Goal: Task Accomplishment & Management: Use online tool/utility

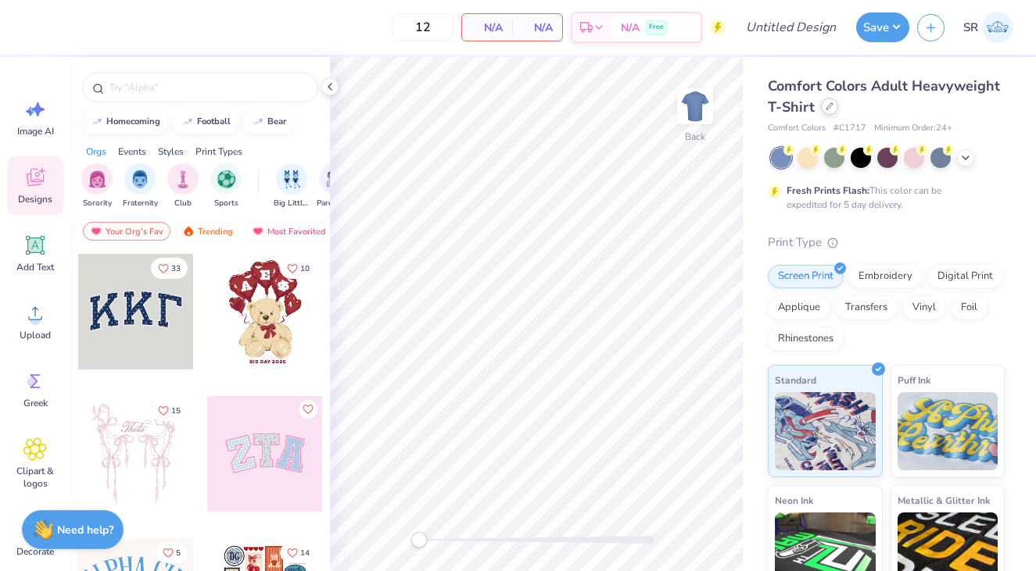
click at [828, 109] on icon at bounding box center [829, 106] width 8 height 8
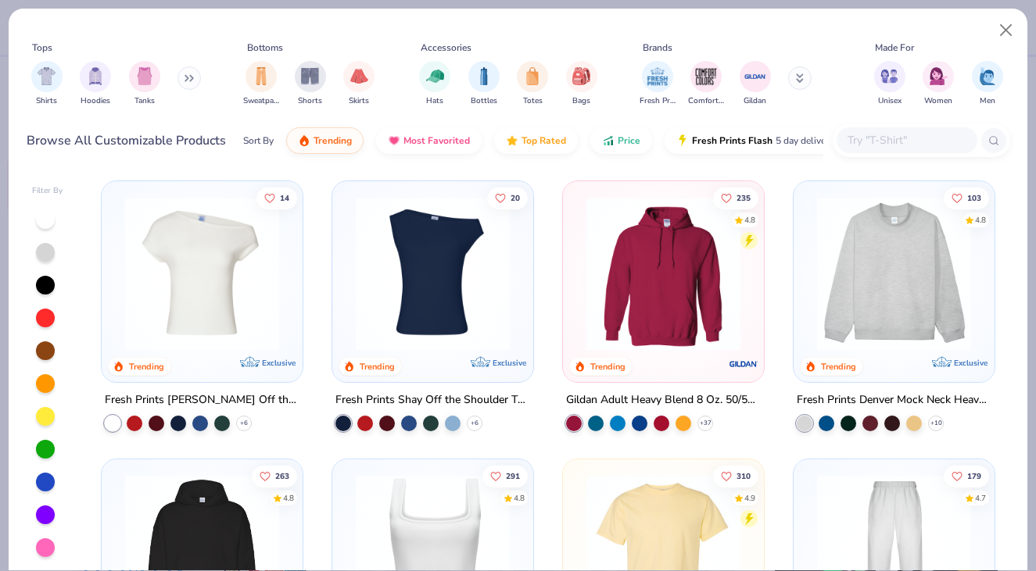
click at [905, 138] on input "text" at bounding box center [906, 140] width 120 height 18
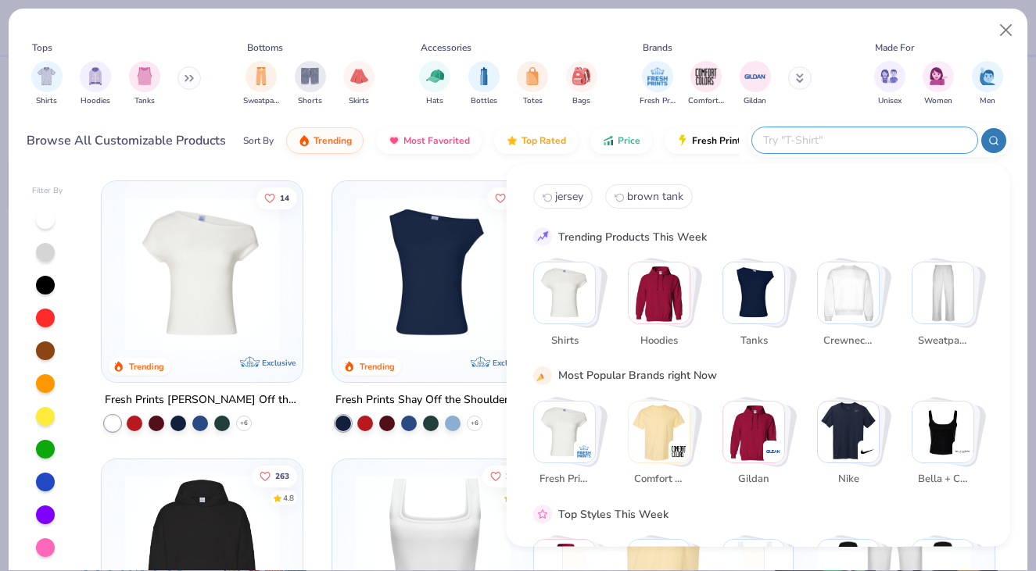
paste input "LS14004"
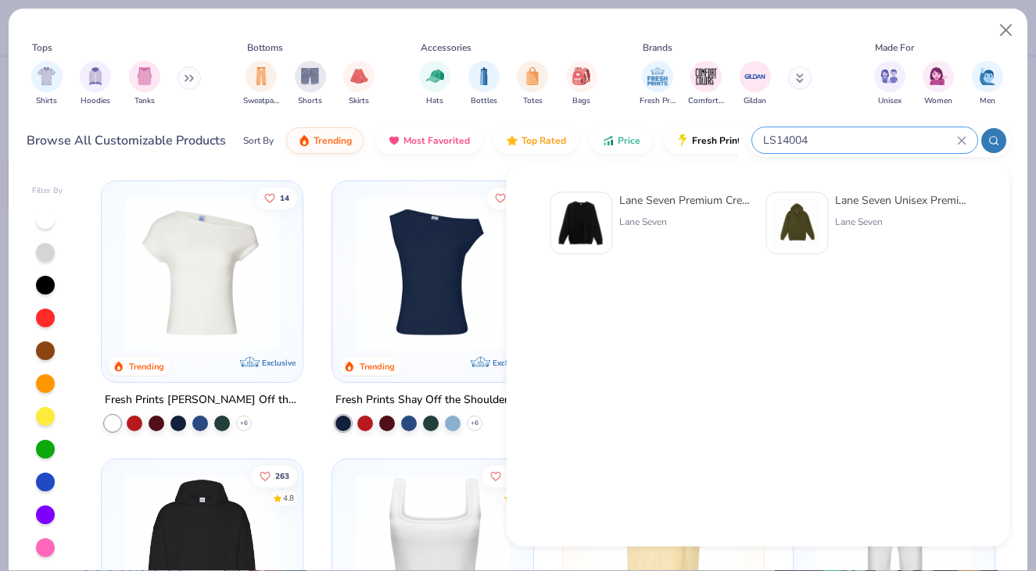
type input "LS14004"
click at [683, 202] on div "Lane Seven Premium Crewneck Sweatshirt" at bounding box center [684, 200] width 131 height 16
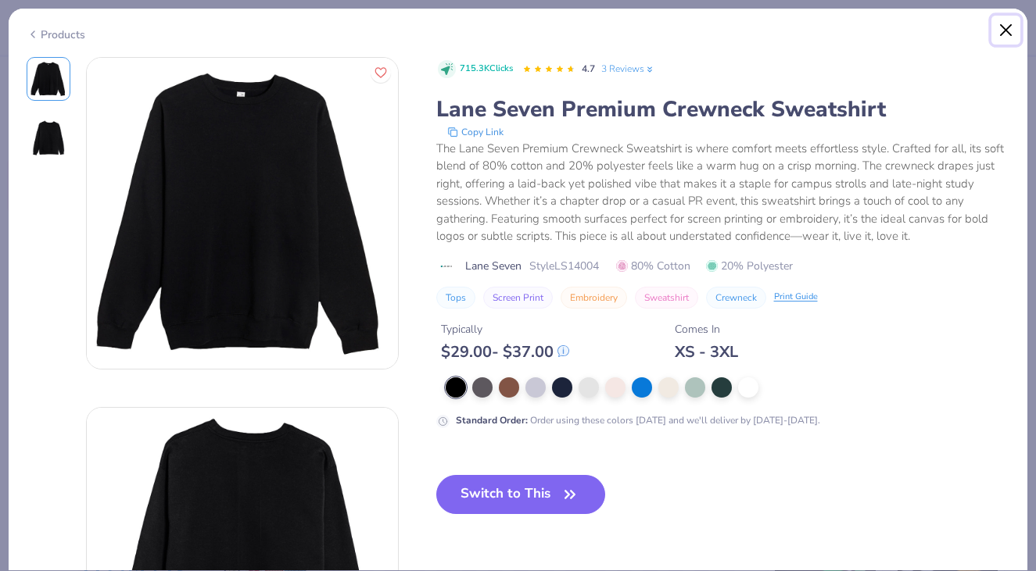
click at [1000, 33] on button "Close" at bounding box center [1006, 31] width 30 height 30
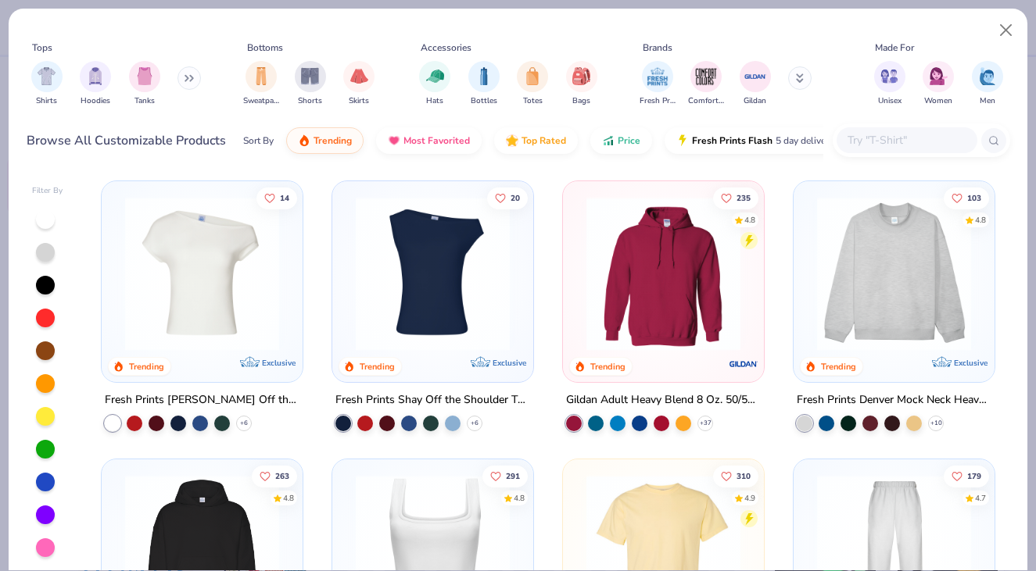
click at [925, 130] on div at bounding box center [906, 140] width 141 height 26
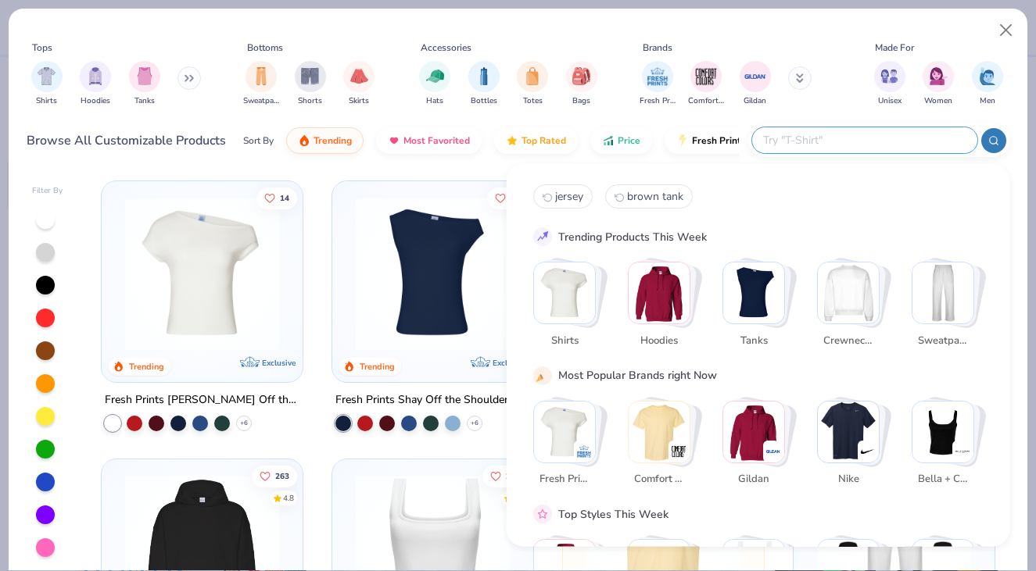
paste input "LS14004"
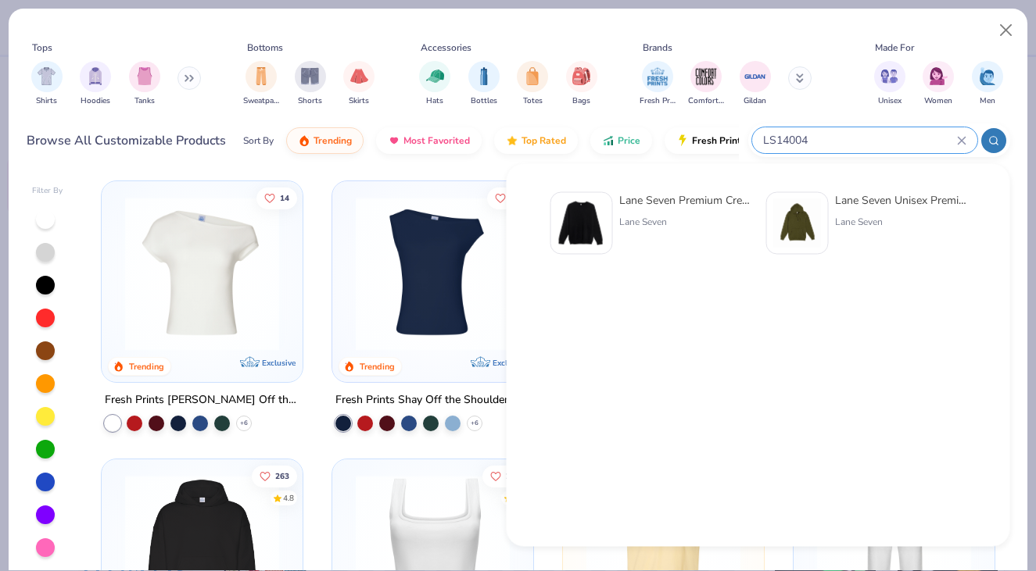
type input "LS14004"
click at [635, 206] on div "Lane Seven Premium Crewneck Sweatshirt" at bounding box center [684, 200] width 131 height 16
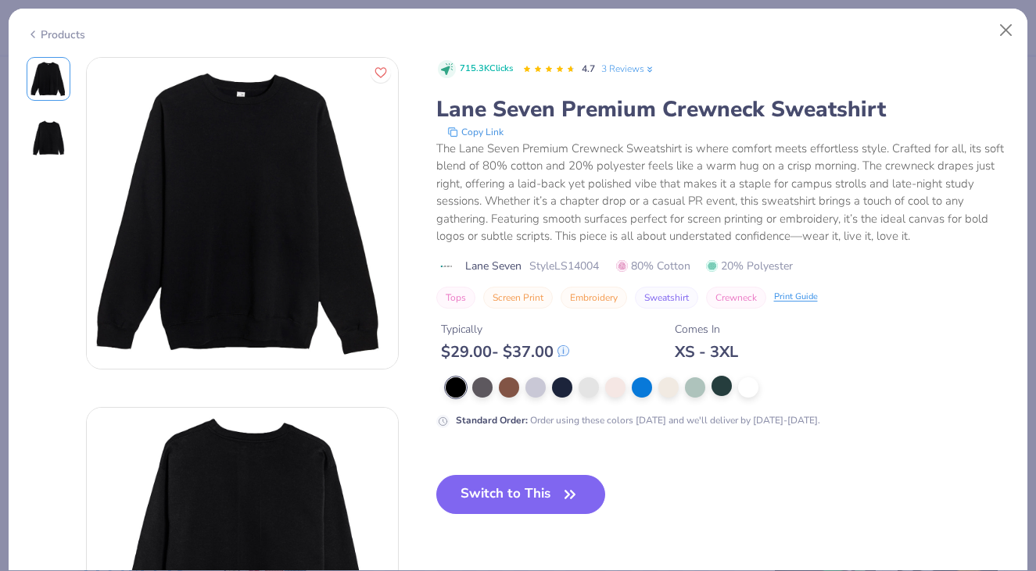
click at [731, 393] on div at bounding box center [721, 386] width 20 height 20
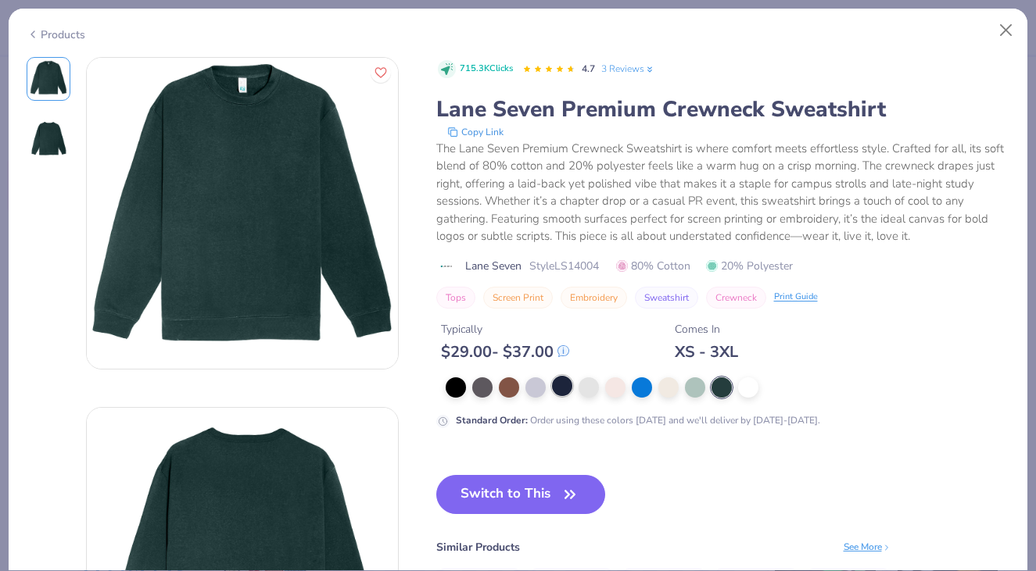
click at [556, 386] on div at bounding box center [562, 386] width 20 height 20
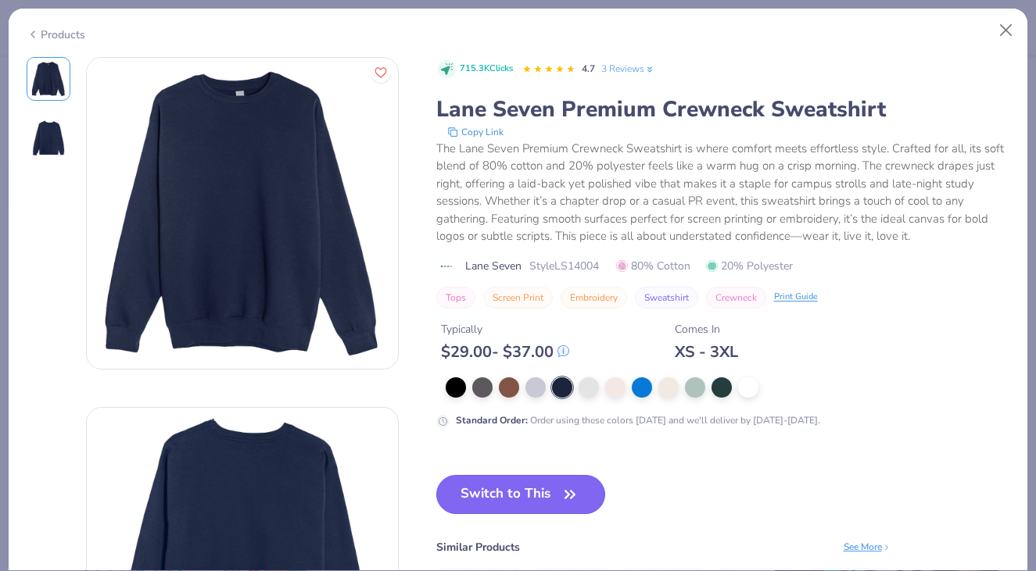
click at [518, 488] on button "Switch to This" at bounding box center [521, 494] width 170 height 39
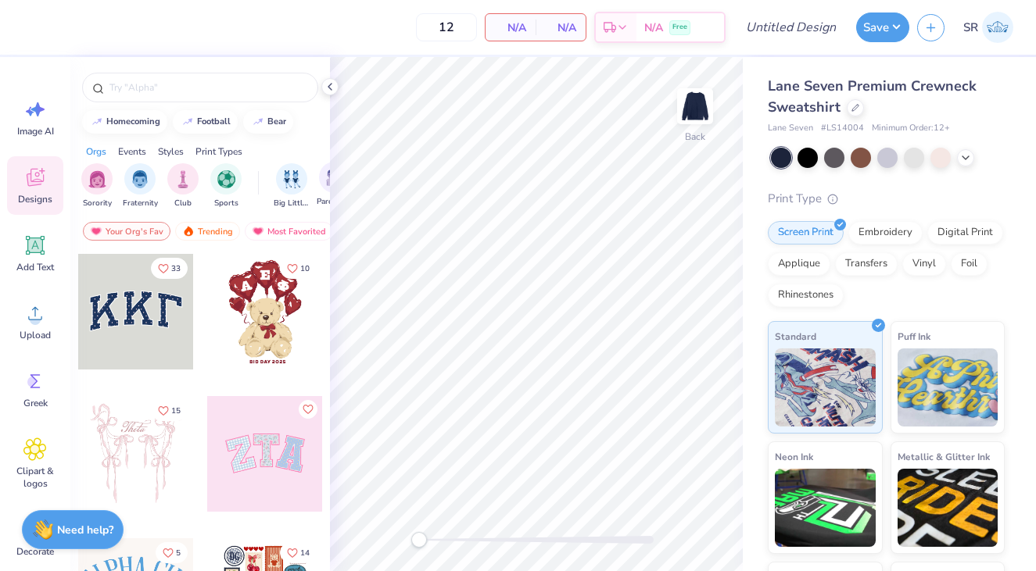
click at [320, 196] on span "Parent's Weekend" at bounding box center [335, 202] width 36 height 12
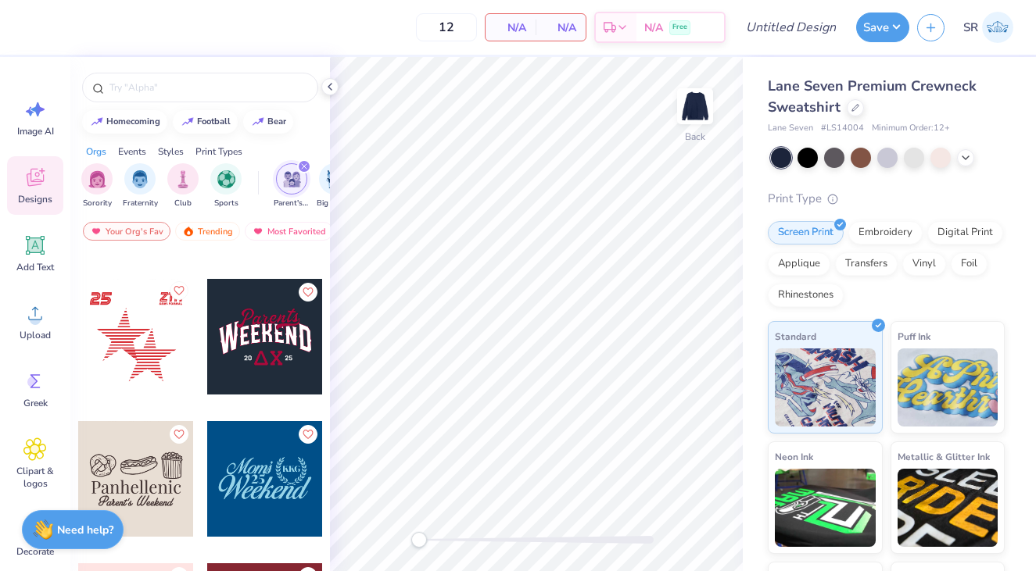
scroll to position [7373, 0]
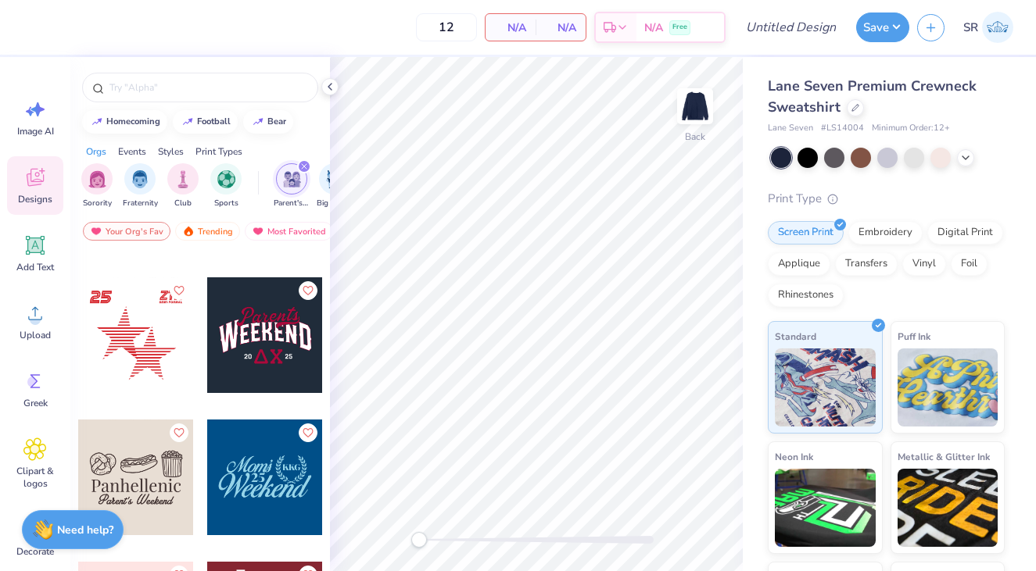
click at [278, 349] on div at bounding box center [265, 335] width 116 height 116
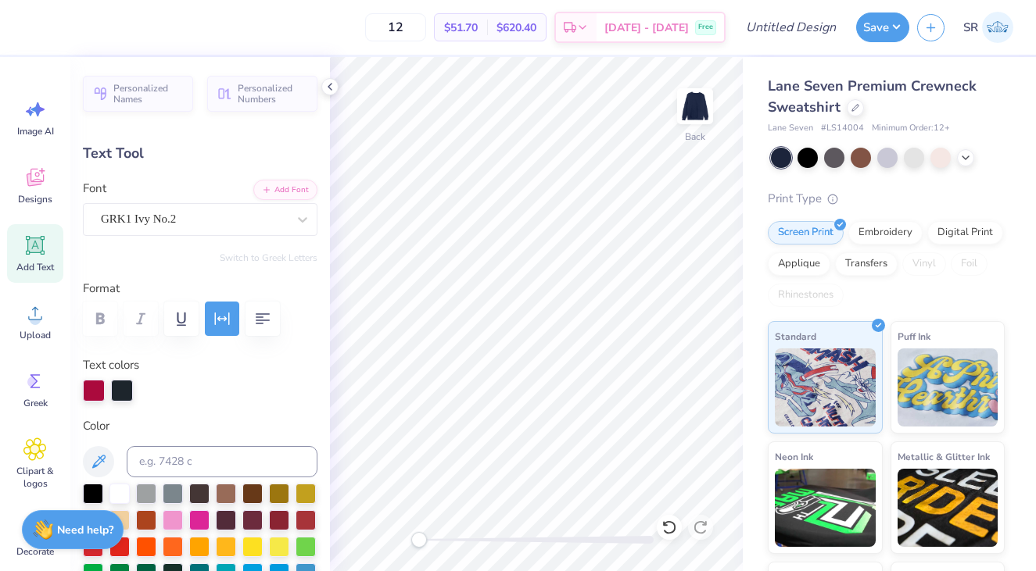
type textarea "SDT"
type input "3.74"
type input "1.38"
type input "7.59"
type input "10.32"
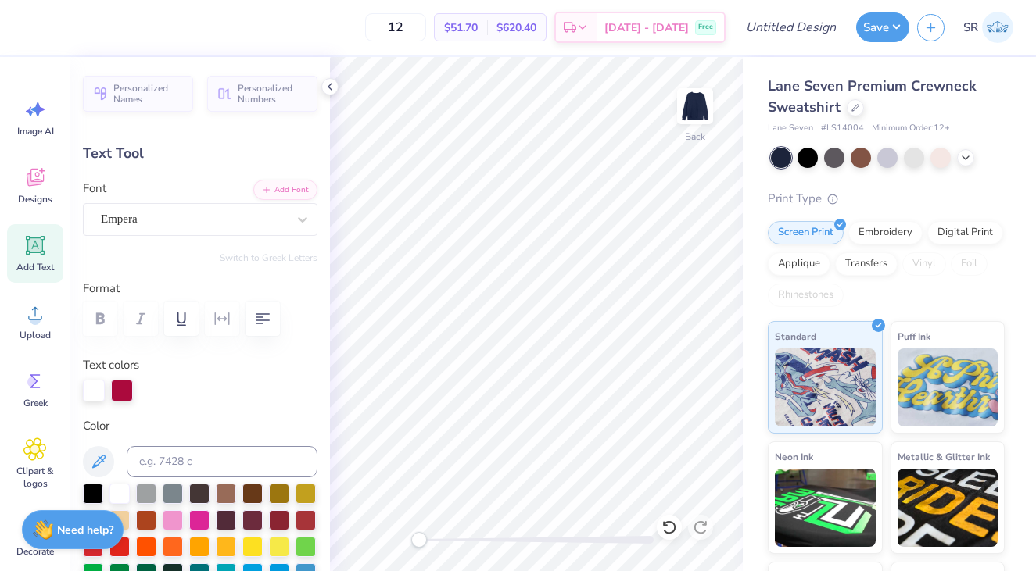
type input "3.75"
type input "4.39"
type input "3.30"
type input "1.25"
type input "7.72"
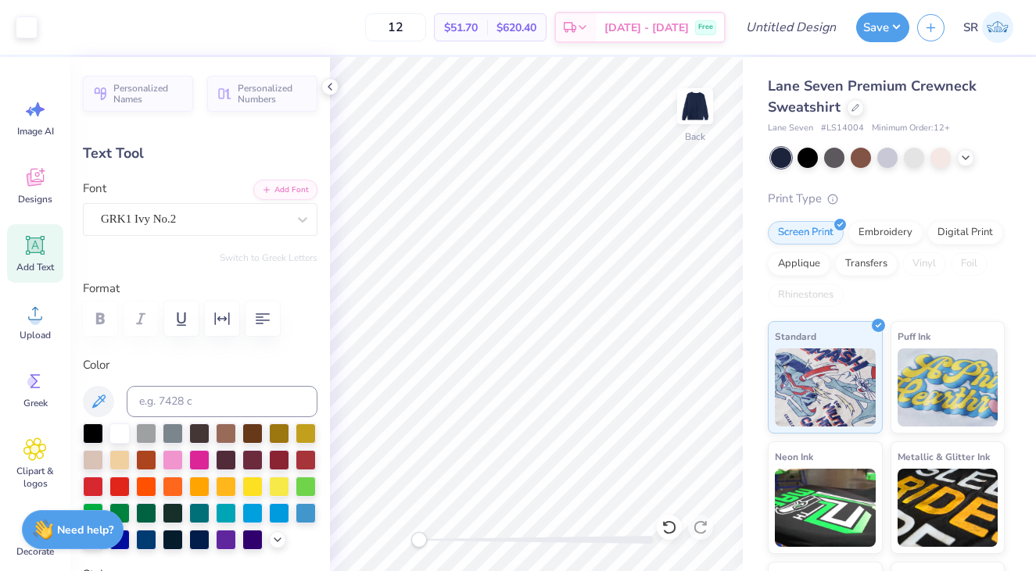
type input "0.78"
type input "0.52"
type input "8.28"
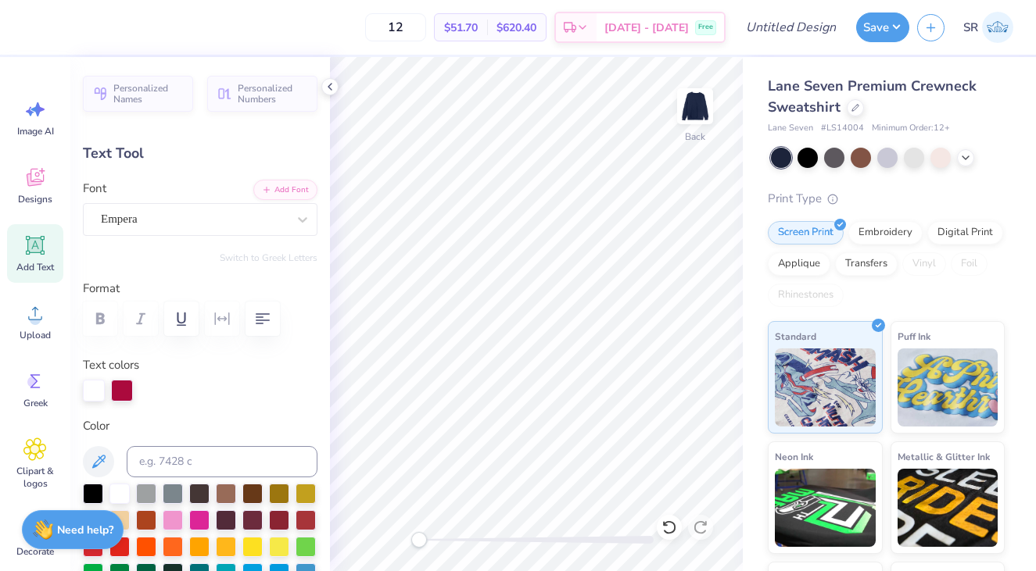
type input "10.32"
type input "3.75"
type input "4.53"
type input "0.79"
type input "0.52"
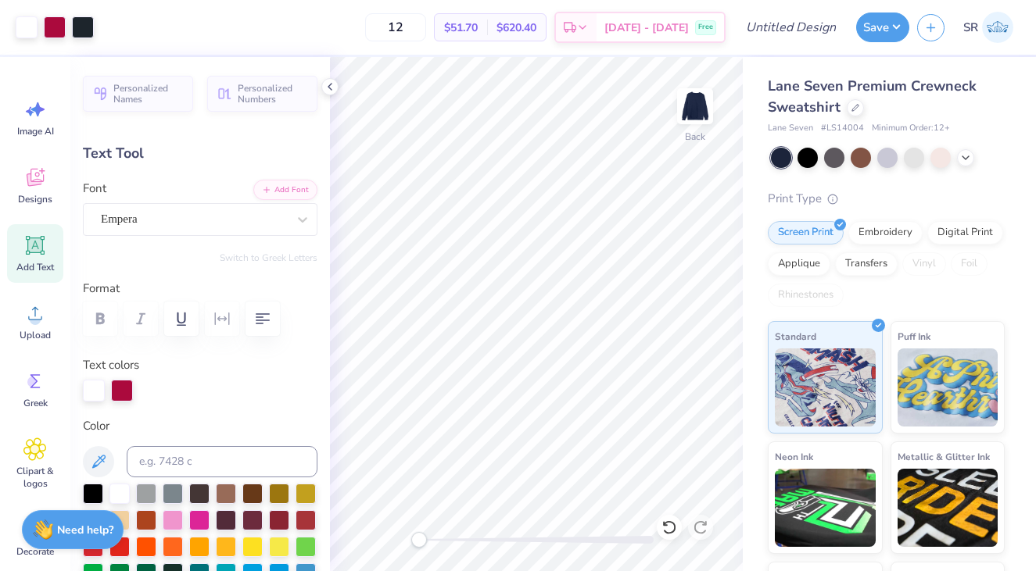
type input "8.28"
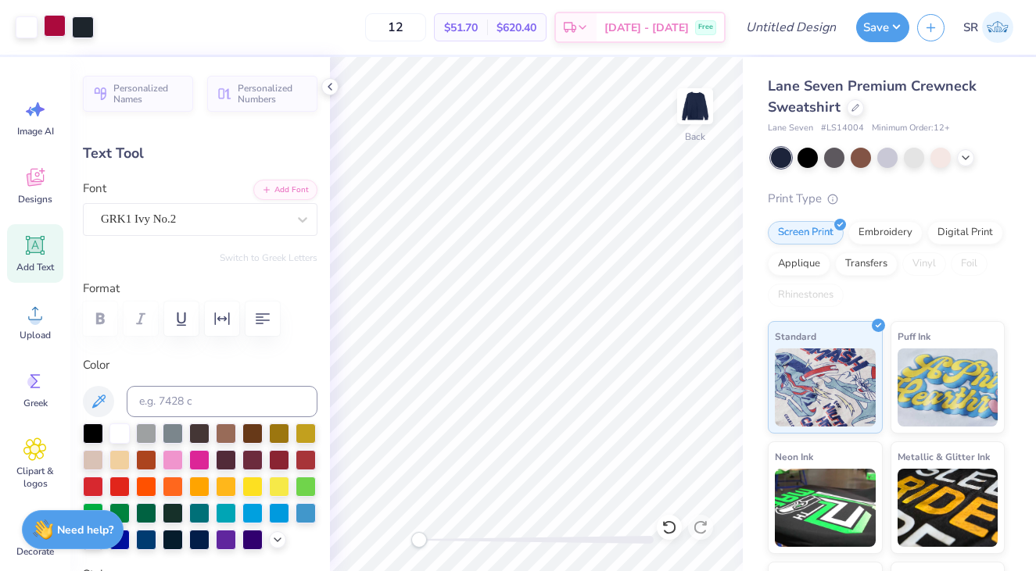
click at [57, 30] on div at bounding box center [55, 26] width 22 height 22
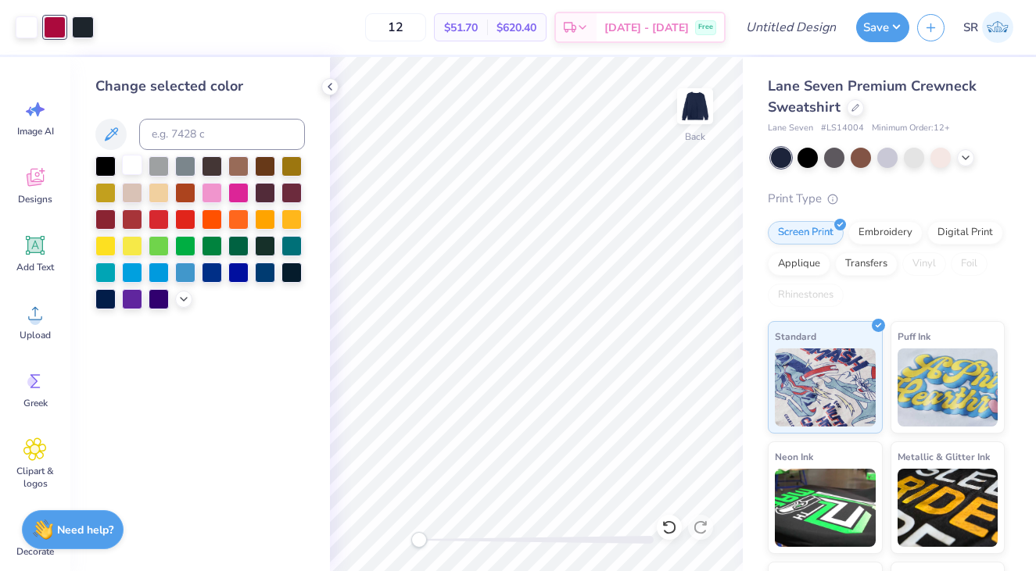
click at [129, 166] on div at bounding box center [132, 165] width 20 height 20
click at [331, 85] on icon at bounding box center [330, 87] width 13 height 13
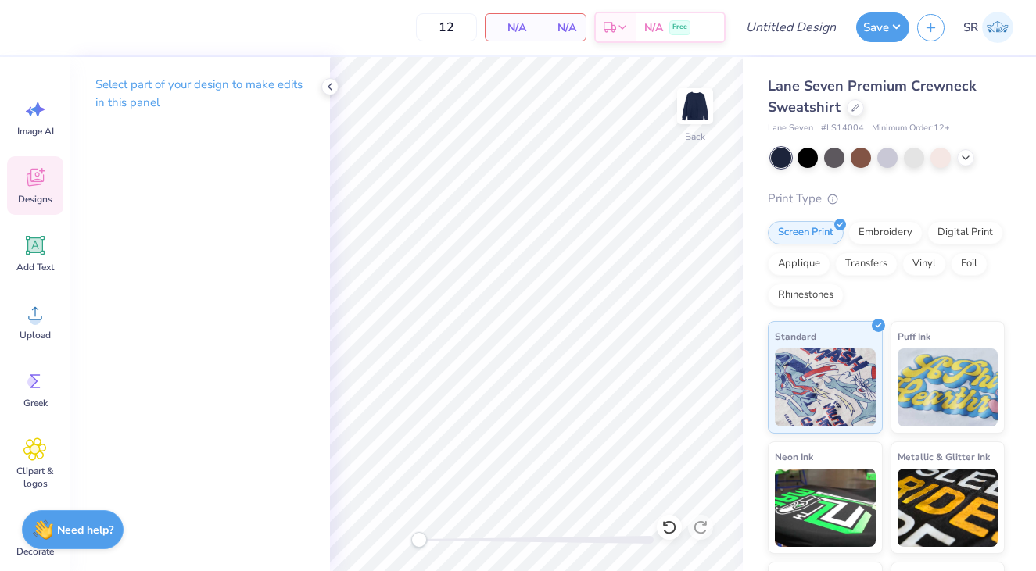
click at [24, 178] on icon at bounding box center [34, 177] width 23 height 23
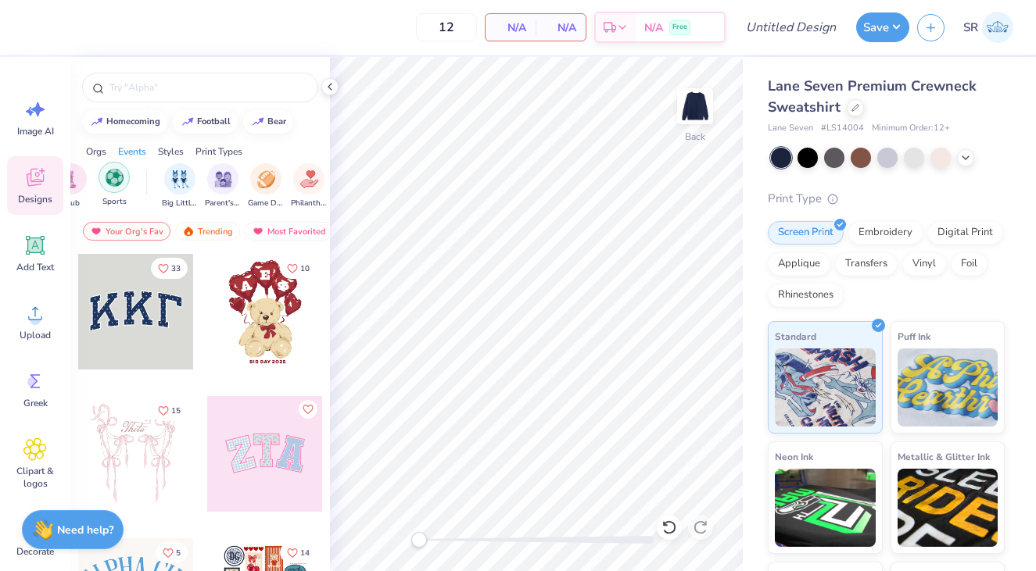
scroll to position [0, 172]
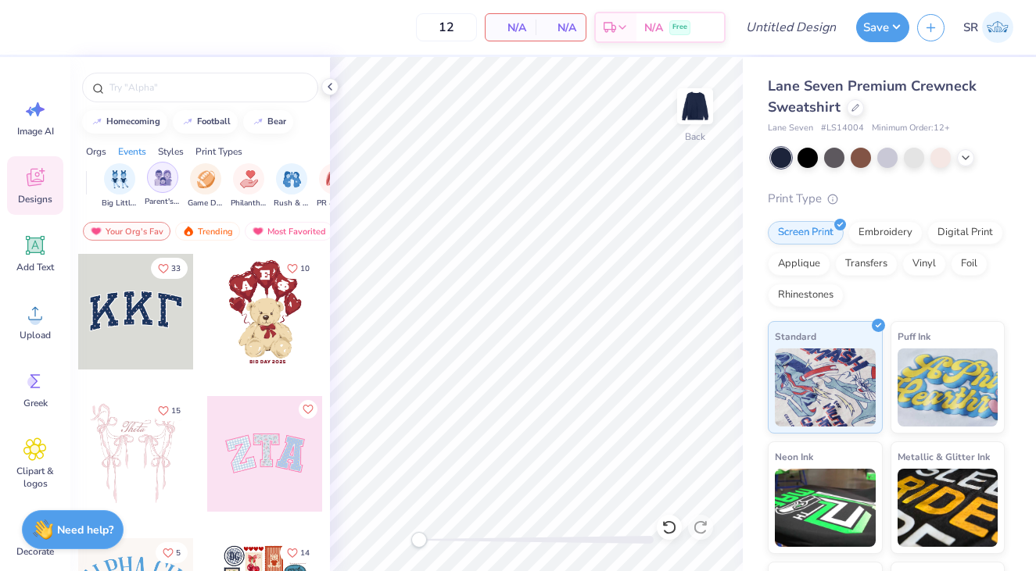
click at [169, 185] on img "filter for Parent's Weekend" at bounding box center [163, 178] width 18 height 18
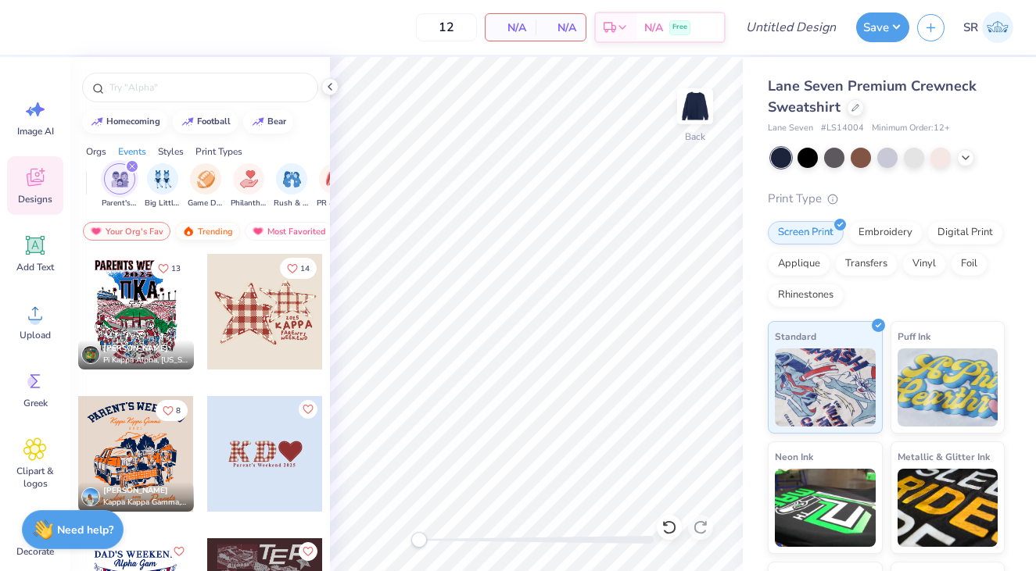
click at [216, 224] on div "Trending" at bounding box center [207, 231] width 65 height 19
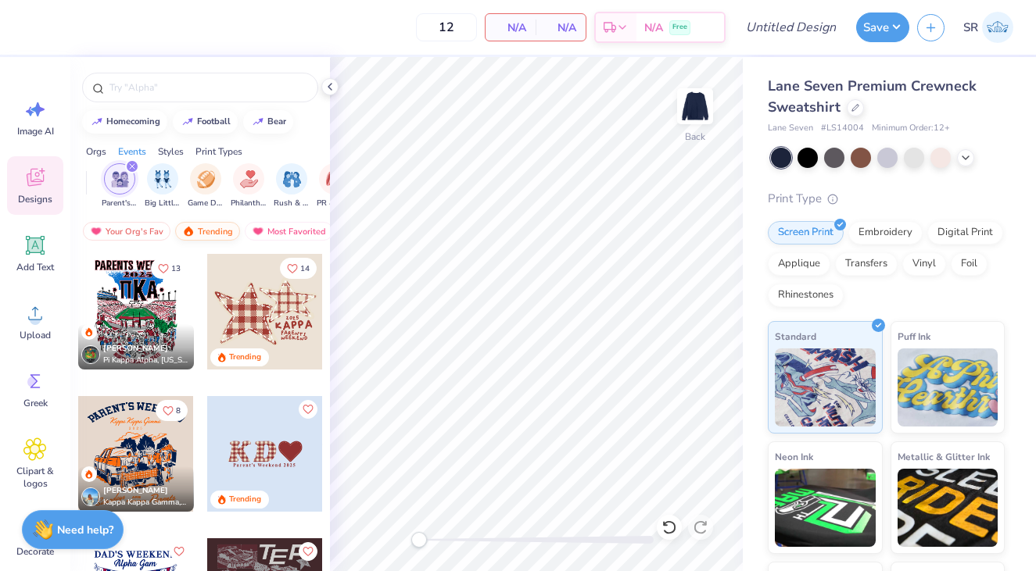
click at [222, 231] on div "Trending" at bounding box center [207, 231] width 65 height 19
click at [270, 227] on div "Most Favorited" at bounding box center [289, 231] width 88 height 19
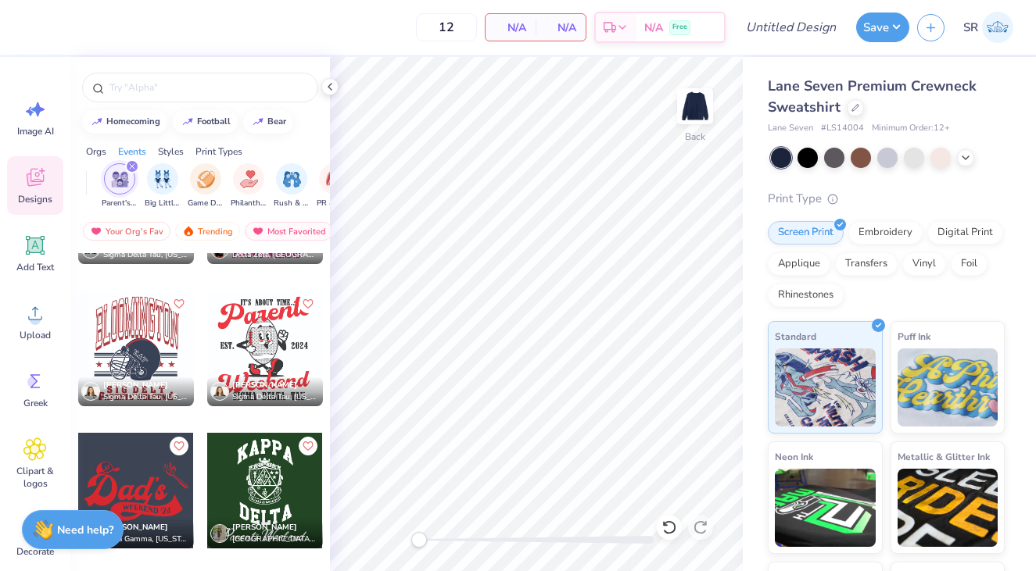
scroll to position [11213, 0]
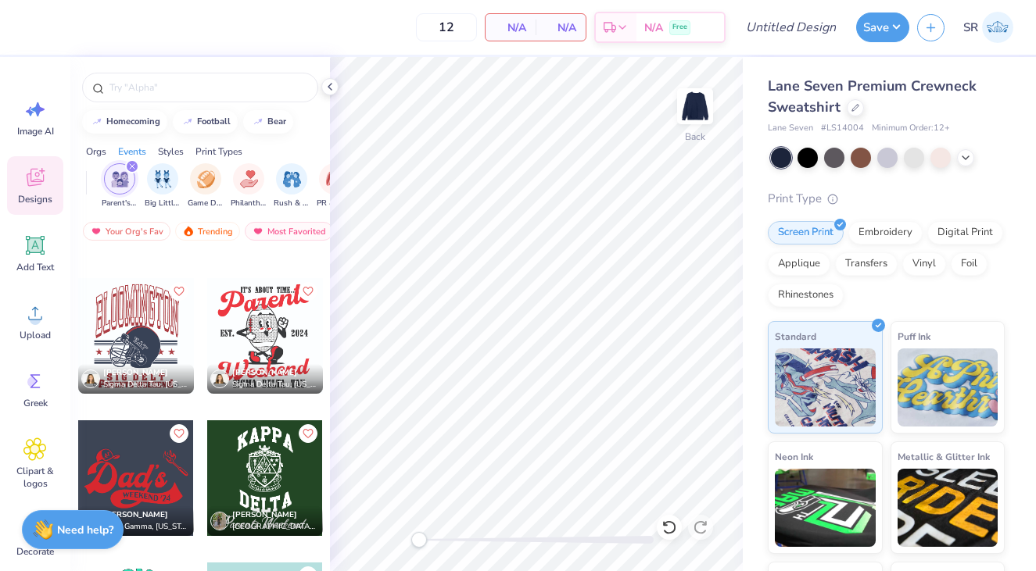
click at [187, 345] on div at bounding box center [136, 336] width 116 height 116
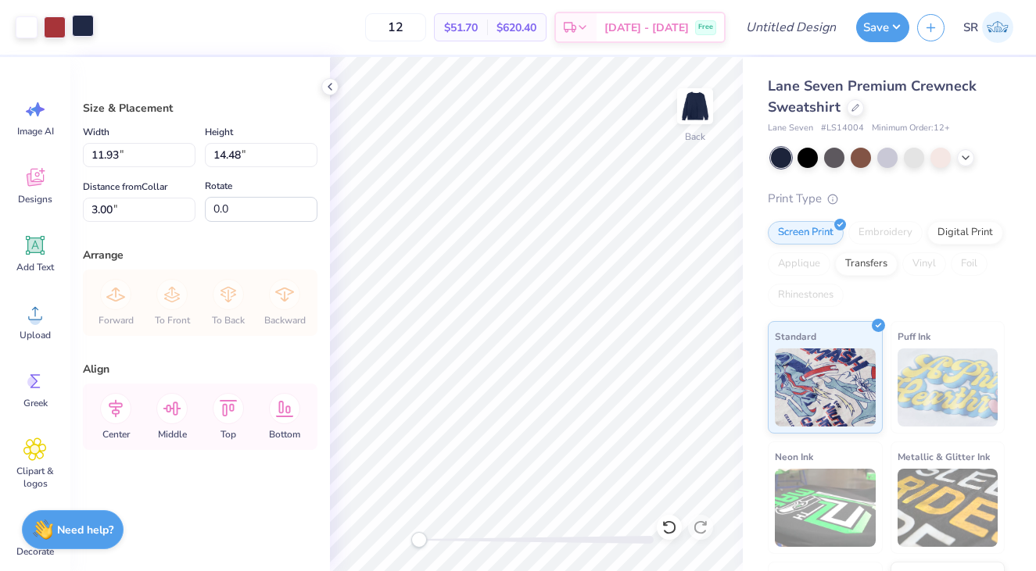
click at [88, 27] on div at bounding box center [83, 26] width 22 height 22
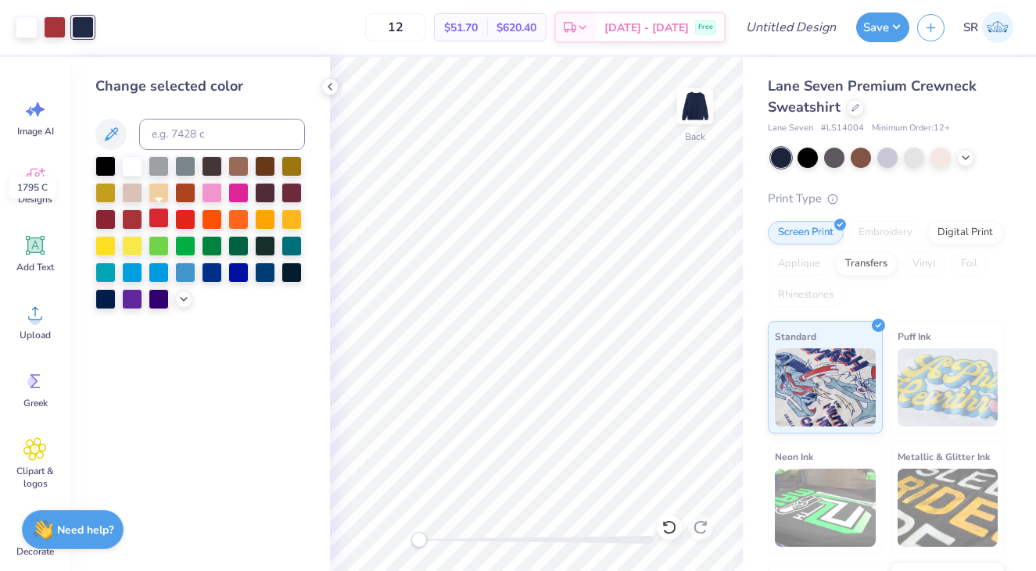
click at [152, 223] on div at bounding box center [158, 218] width 20 height 20
click at [135, 174] on div at bounding box center [132, 165] width 20 height 20
click at [50, 30] on div at bounding box center [55, 26] width 22 height 22
click at [210, 273] on div at bounding box center [212, 271] width 20 height 20
click at [245, 274] on div at bounding box center [238, 271] width 20 height 20
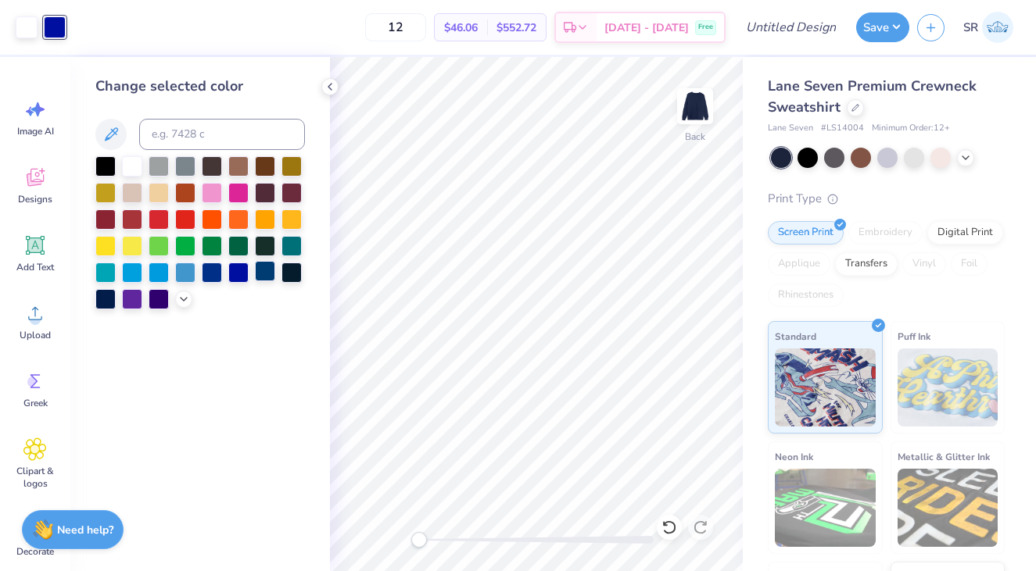
click at [265, 276] on div at bounding box center [265, 271] width 20 height 20
click at [268, 273] on div at bounding box center [265, 271] width 20 height 20
click at [110, 292] on div at bounding box center [105, 298] width 20 height 20
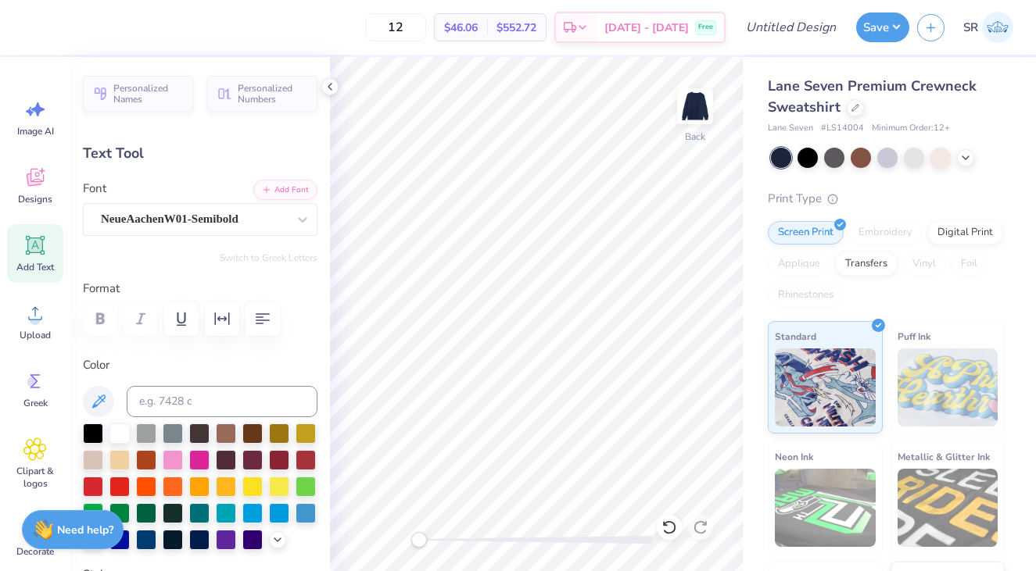
scroll to position [0, 1]
type input "15.28"
click at [122, 428] on div at bounding box center [119, 432] width 20 height 20
type input "8.64"
type input "0.82"
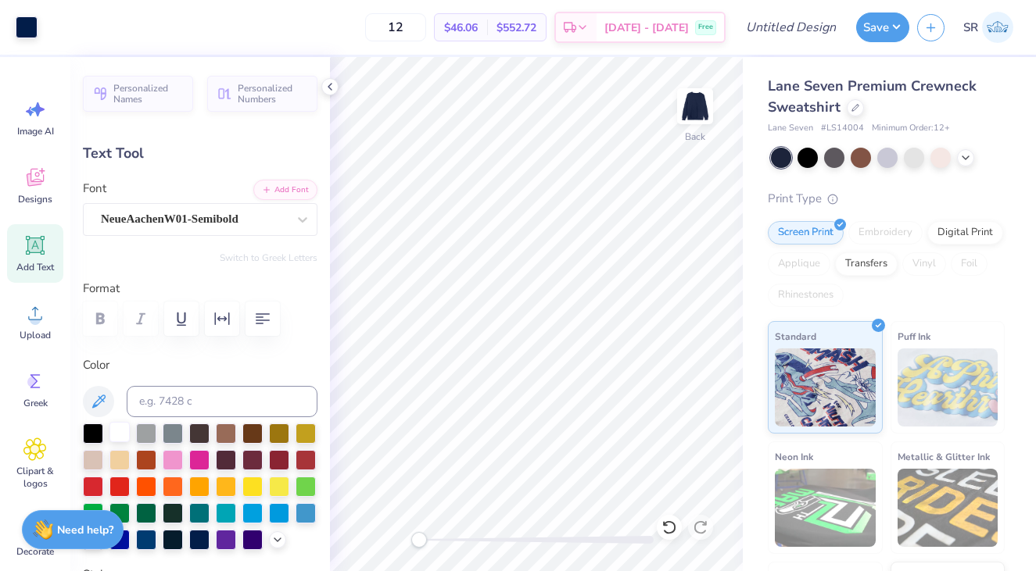
type input "16.63"
click at [118, 438] on div at bounding box center [119, 432] width 20 height 20
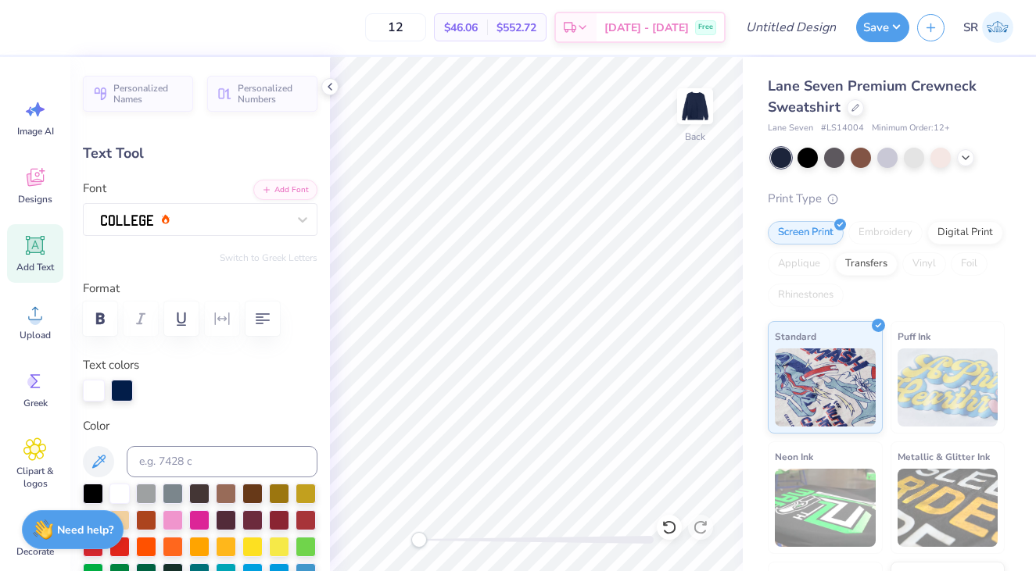
type input "11.59"
type input "7.60"
type input "3.00"
type textarea "CORNELL"
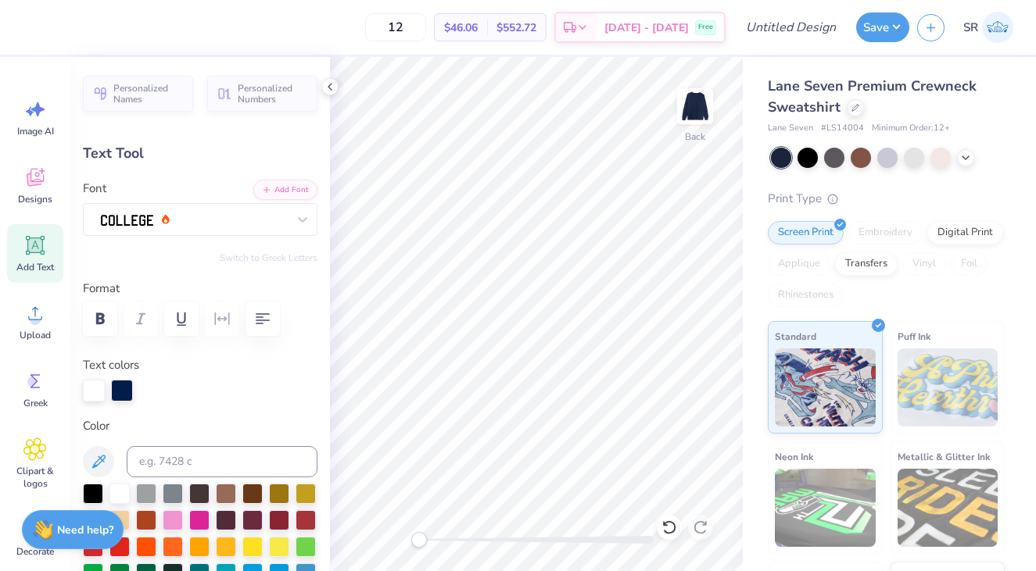
scroll to position [1, 2]
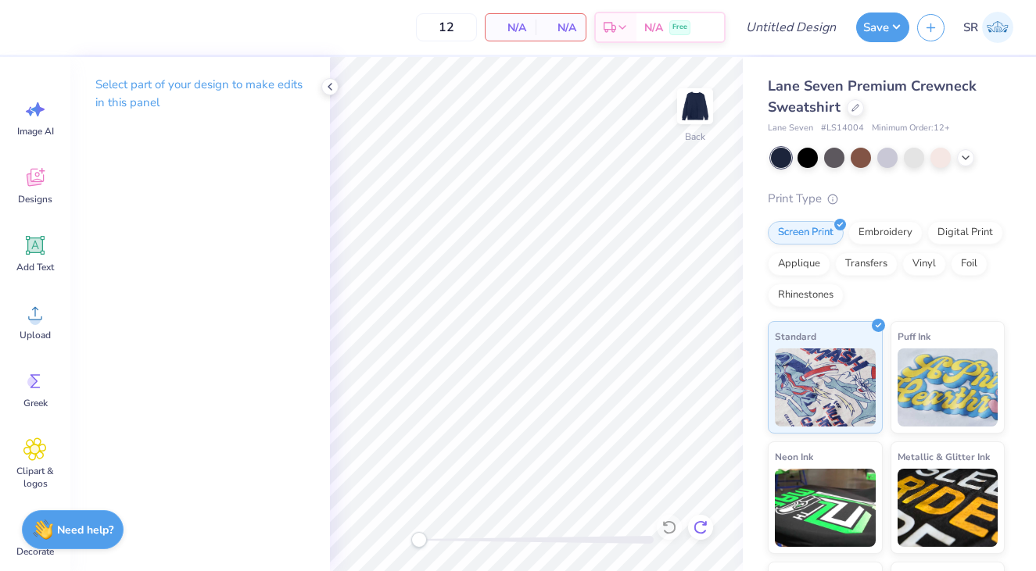
click at [692, 528] on icon at bounding box center [700, 528] width 16 height 16
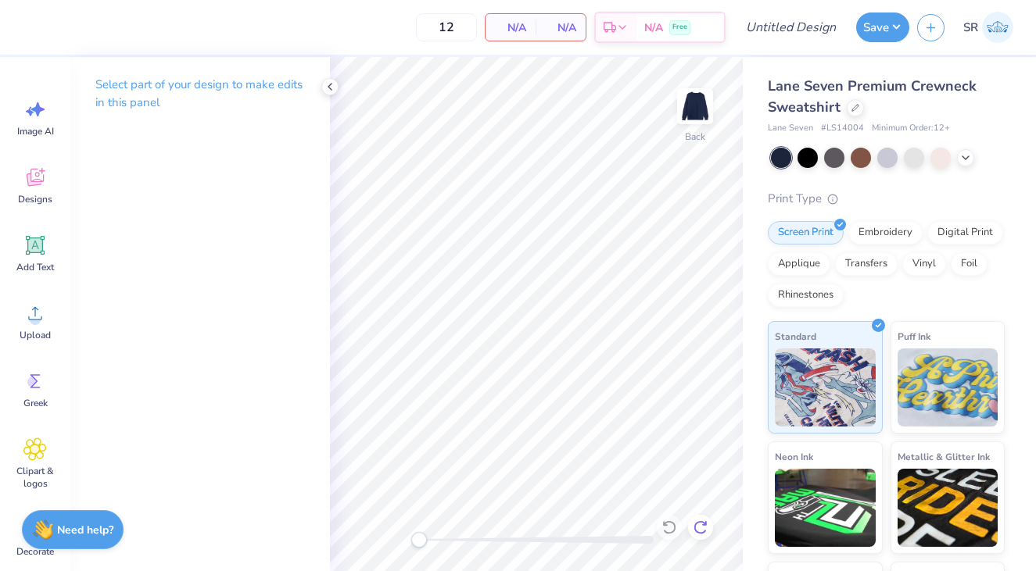
click at [692, 528] on icon at bounding box center [700, 528] width 16 height 16
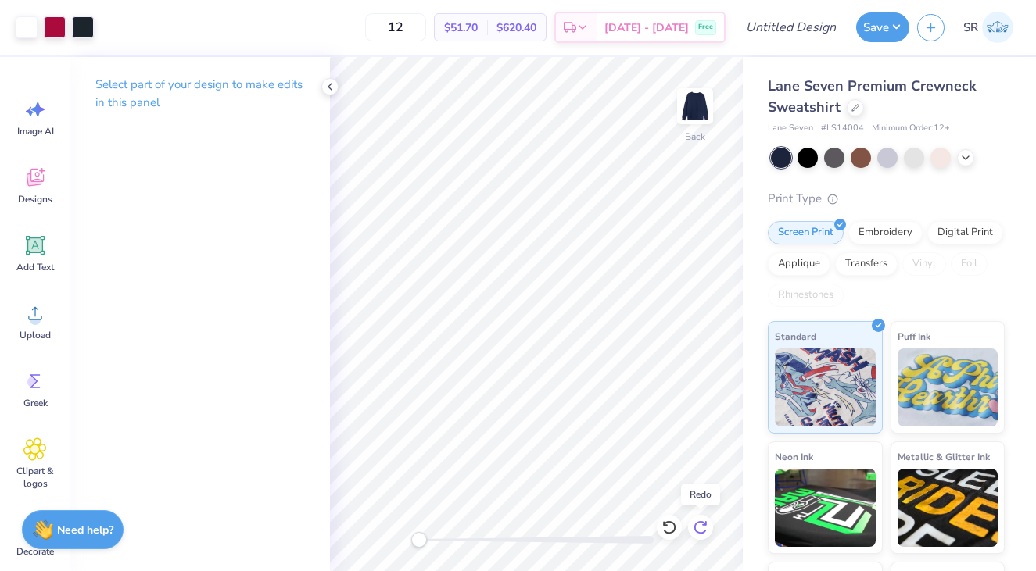
click at [692, 528] on icon at bounding box center [700, 528] width 16 height 16
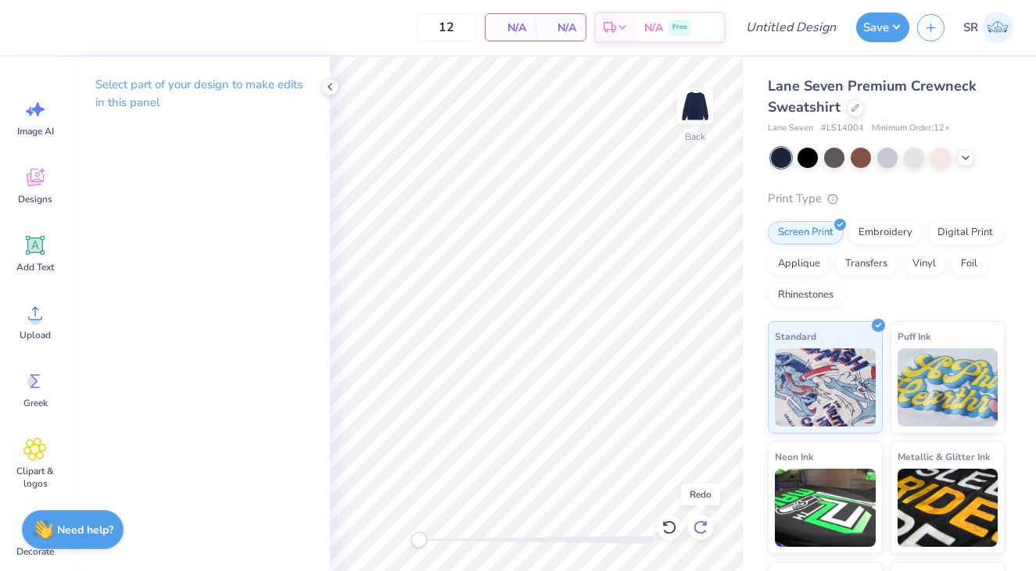
click at [692, 528] on icon at bounding box center [700, 528] width 16 height 16
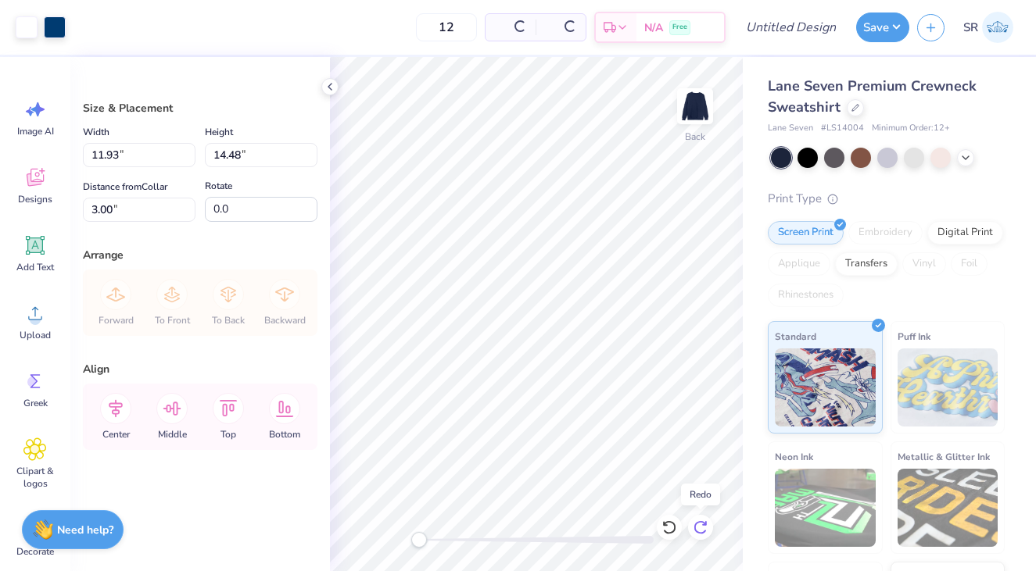
click at [692, 528] on icon at bounding box center [700, 528] width 16 height 16
click at [670, 525] on icon at bounding box center [669, 528] width 16 height 16
click at [670, 526] on icon at bounding box center [669, 528] width 16 height 16
click at [670, 527] on icon at bounding box center [669, 528] width 16 height 16
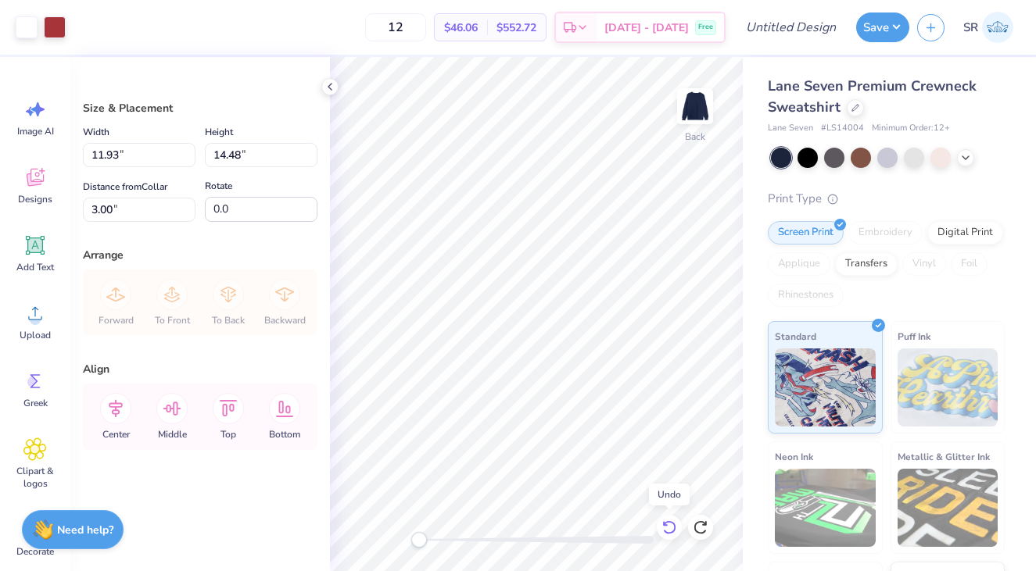
click at [670, 527] on icon at bounding box center [669, 528] width 16 height 16
click at [706, 530] on icon at bounding box center [700, 528] width 16 height 16
click at [672, 528] on icon at bounding box center [669, 528] width 16 height 16
click at [84, 30] on div at bounding box center [83, 26] width 22 height 22
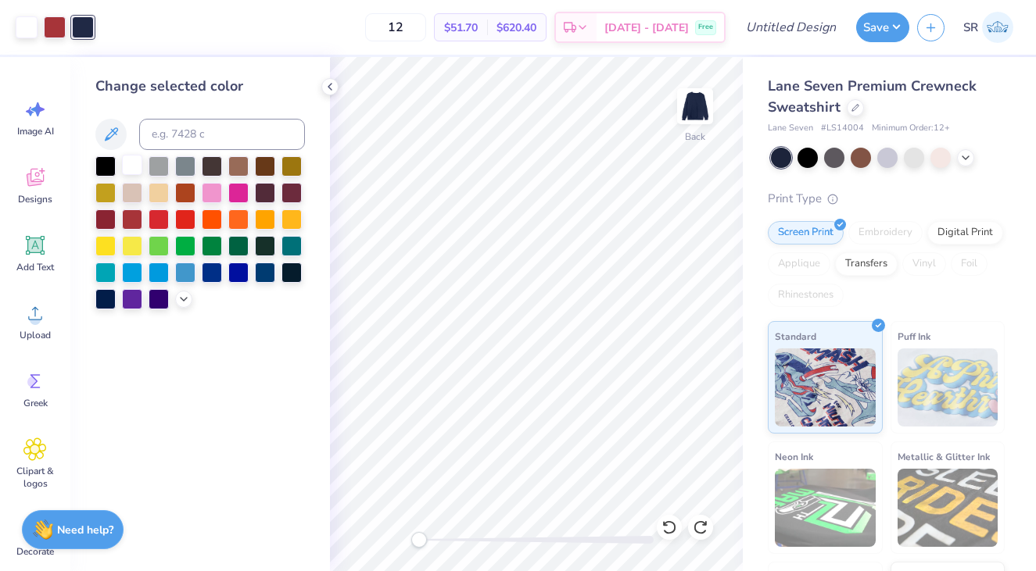
click at [130, 160] on div at bounding box center [132, 165] width 20 height 20
click at [162, 175] on div at bounding box center [158, 165] width 20 height 20
click at [186, 170] on div at bounding box center [185, 165] width 20 height 20
click at [211, 173] on div at bounding box center [212, 165] width 20 height 20
click at [295, 270] on div at bounding box center [291, 271] width 20 height 20
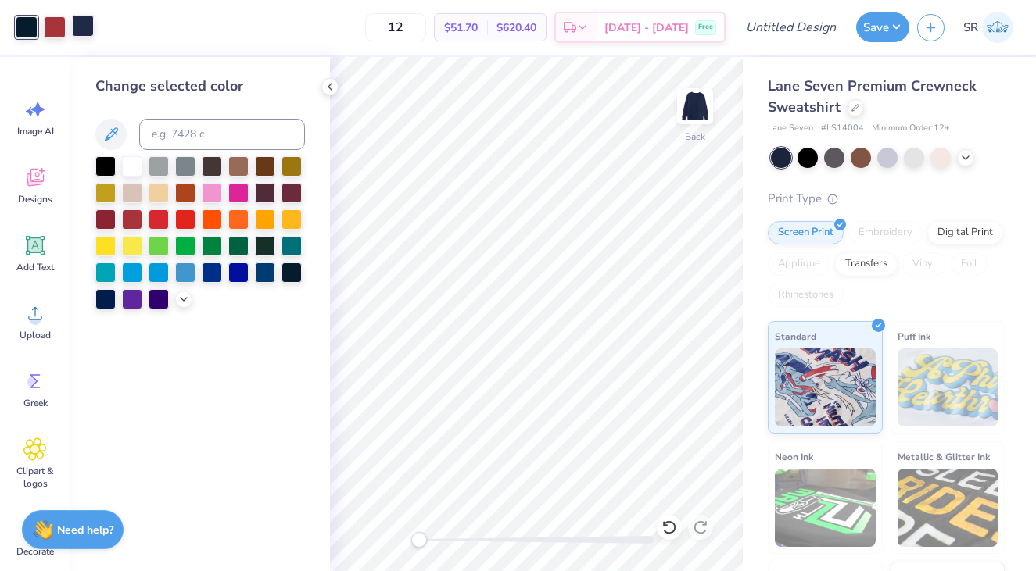
click at [91, 36] on div at bounding box center [83, 26] width 22 height 22
click at [138, 161] on div at bounding box center [132, 165] width 20 height 20
click at [26, 23] on div at bounding box center [27, 26] width 22 height 22
click at [130, 169] on div at bounding box center [132, 165] width 20 height 20
click at [55, 34] on div at bounding box center [55, 26] width 22 height 22
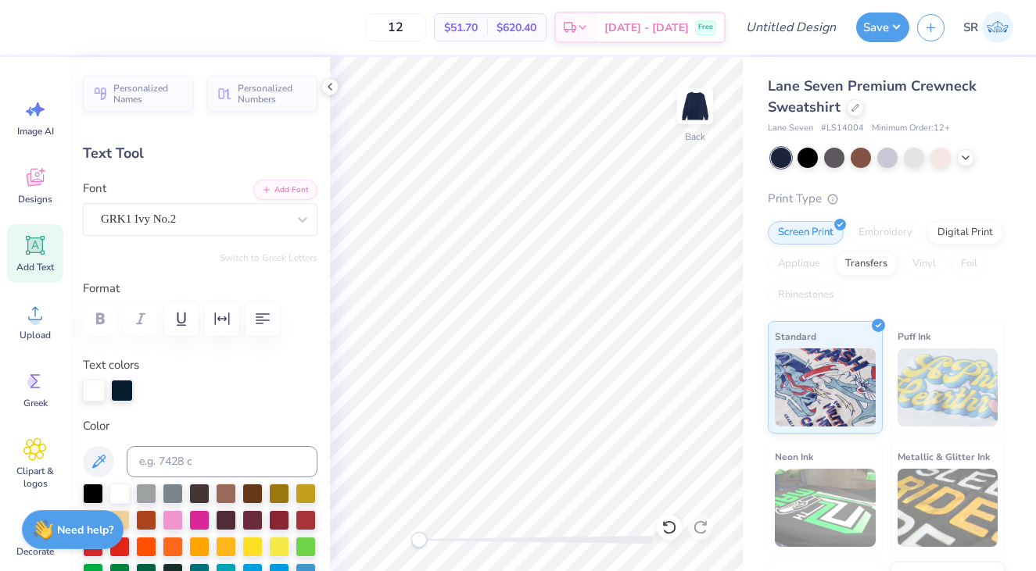
click at [123, 388] on div at bounding box center [122, 391] width 22 height 22
click at [91, 388] on div at bounding box center [94, 391] width 22 height 22
click at [96, 496] on div at bounding box center [93, 492] width 20 height 20
click at [327, 394] on div "Personalized Names Personalized Numbers Text Tool Add Font Font GRK1 Ivy No.2 S…" at bounding box center [199, 314] width 259 height 514
click at [749, 263] on div "Lane Seven Premium Crewneck Sweatshirt Lane Seven # LS14004 Minimum Order: 12 +…" at bounding box center [888, 365] width 293 height 617
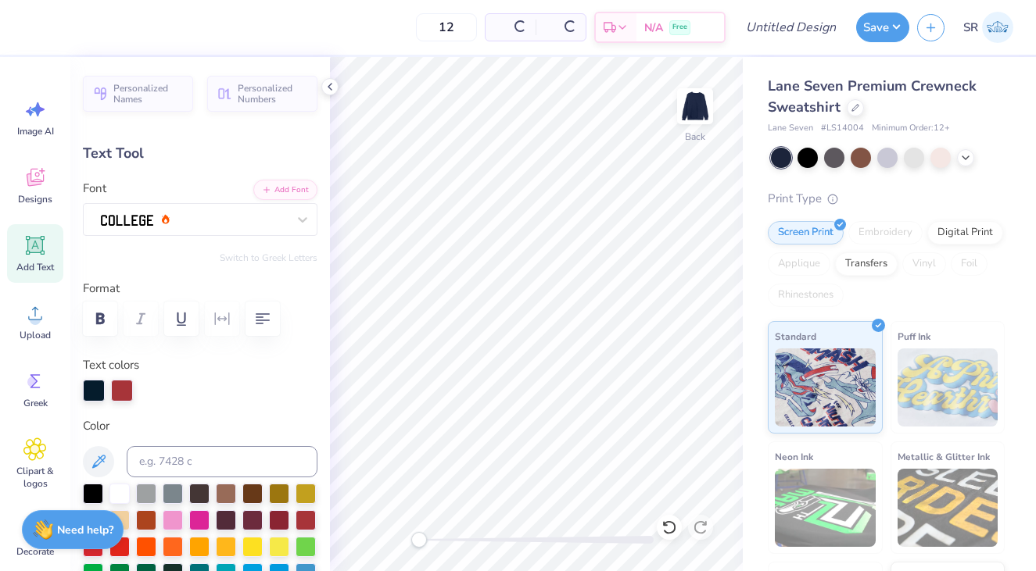
type input "11.59"
type input "7.60"
type input "3.00"
type input "0.0"
click at [128, 398] on div at bounding box center [122, 389] width 22 height 22
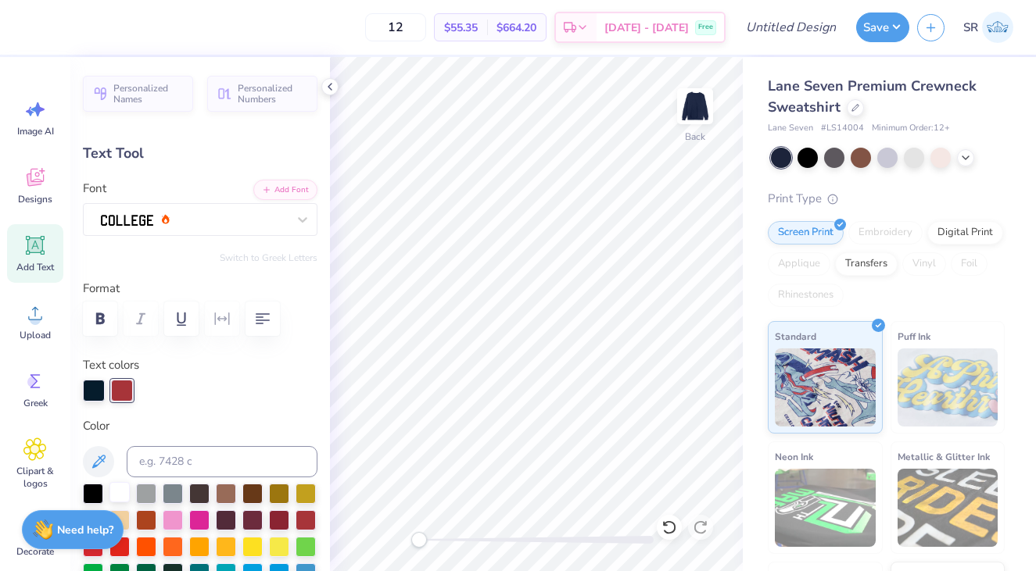
click at [127, 496] on div at bounding box center [119, 492] width 20 height 20
click at [49, 30] on div at bounding box center [55, 26] width 22 height 22
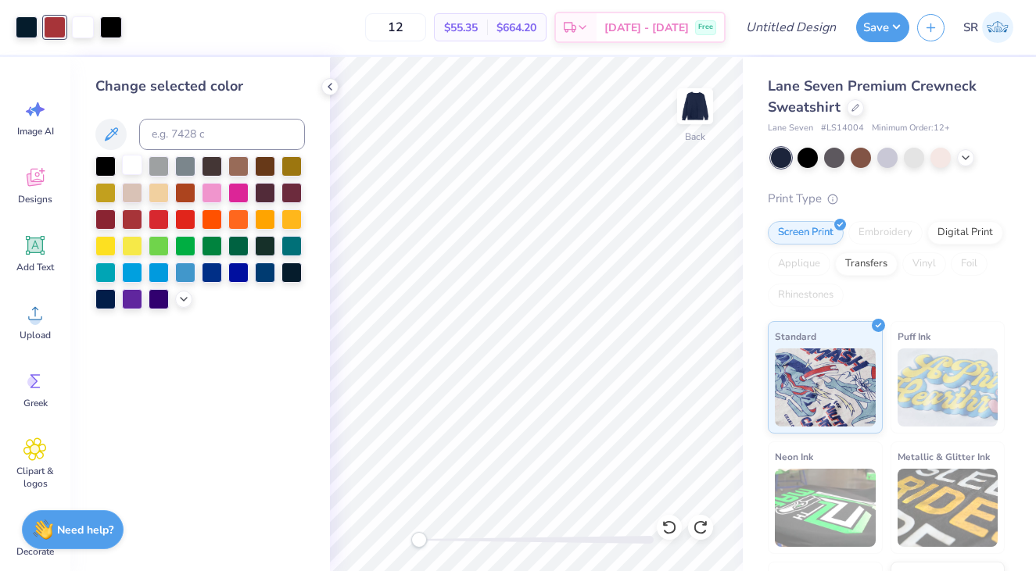
click at [129, 164] on div at bounding box center [132, 165] width 20 height 20
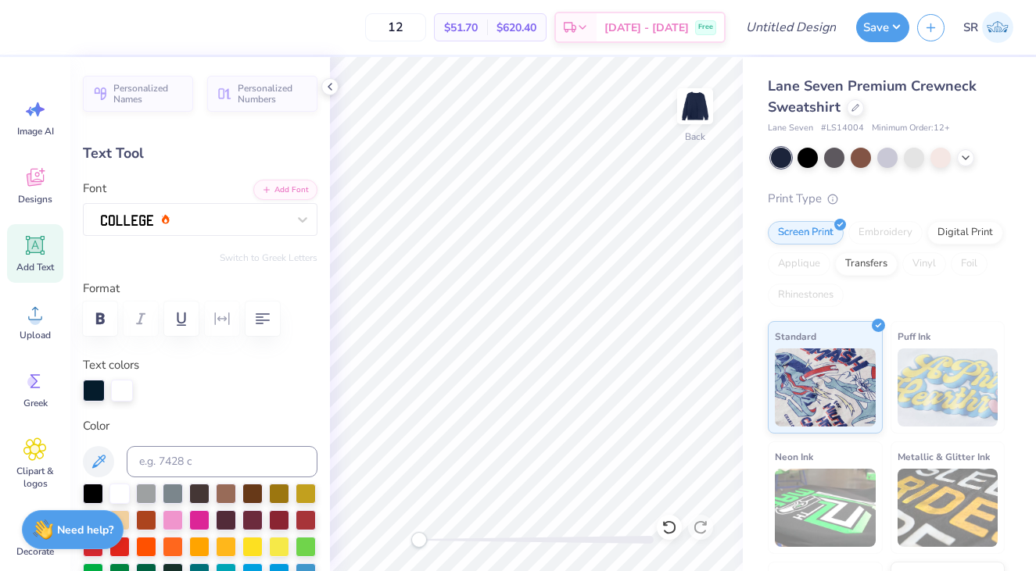
scroll to position [0, 2]
type textarea "CORNELL"
click at [273, 228] on div at bounding box center [194, 219] width 186 height 21
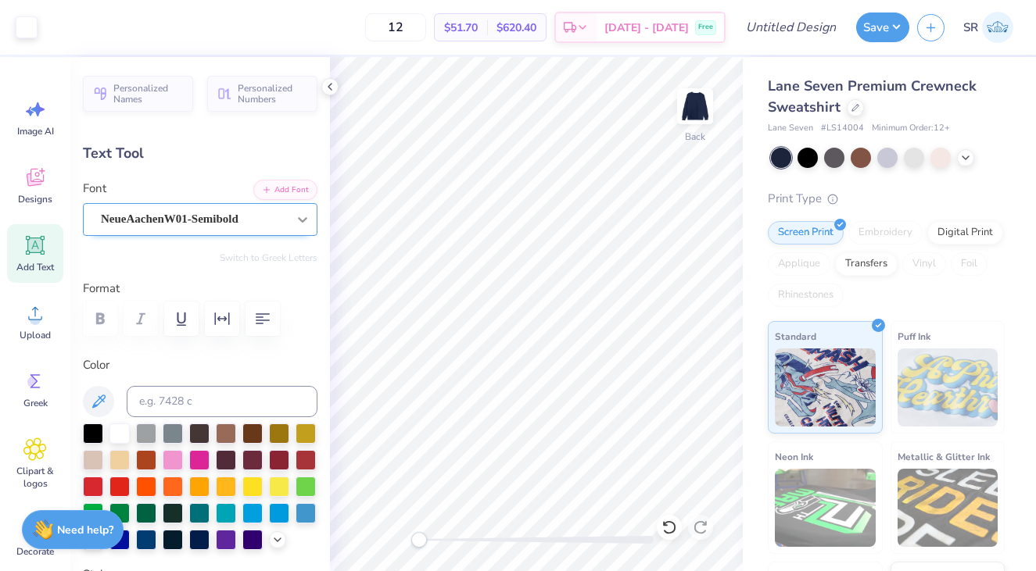
type input "8.64"
type input "0.82"
type input "16.63"
type textarea "ARENTS WEEKEN"
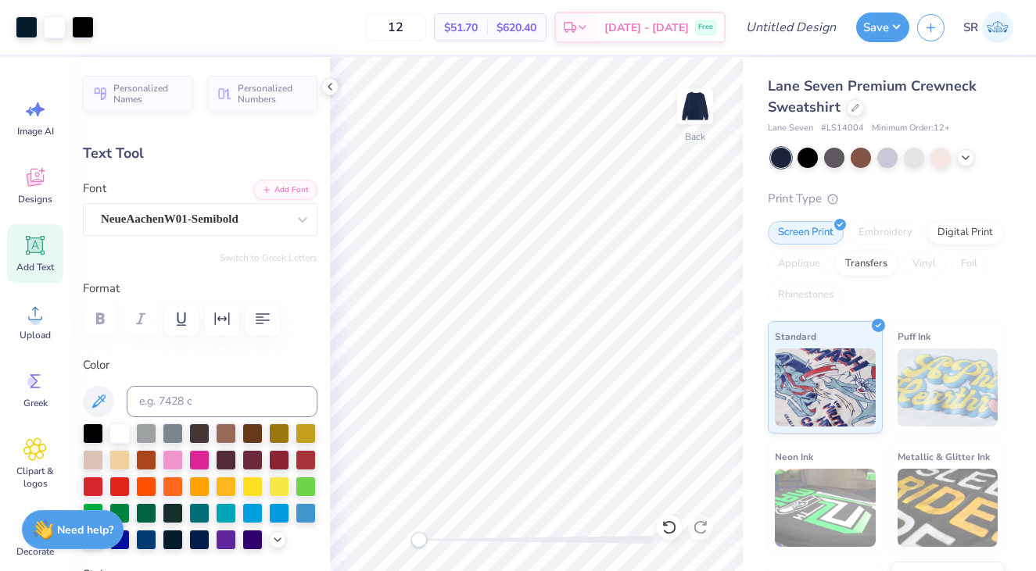
type input "0.76"
type input "1.15"
type input "16.31"
type textarea "D"
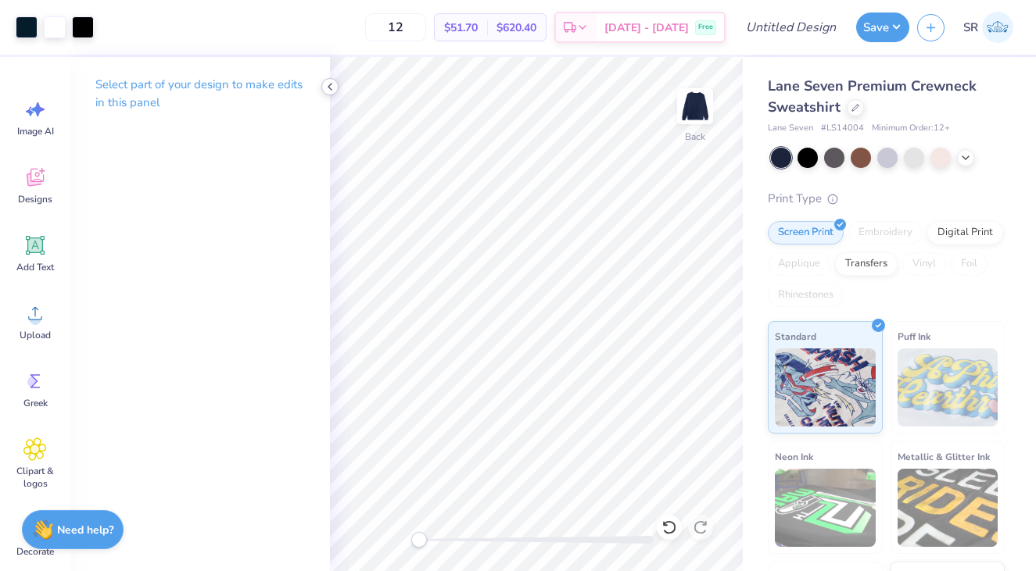
click at [331, 92] on icon at bounding box center [330, 87] width 13 height 13
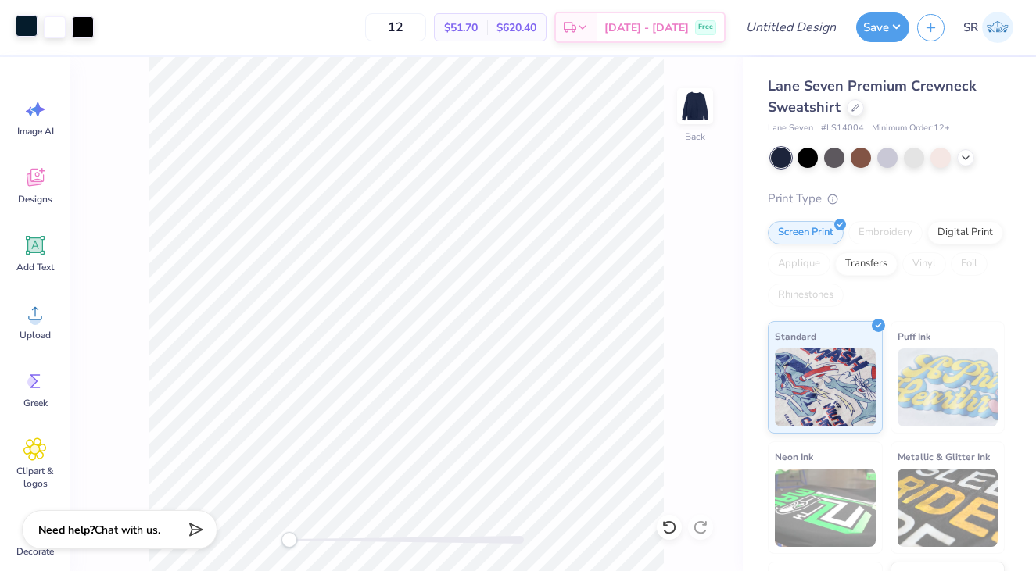
click at [33, 29] on div at bounding box center [27, 26] width 22 height 22
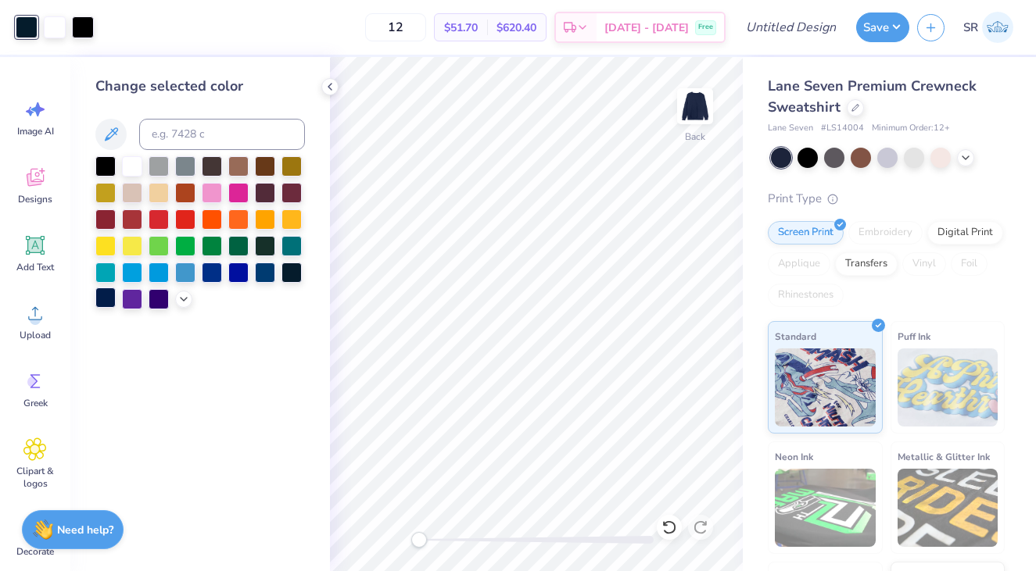
click at [105, 300] on div at bounding box center [105, 298] width 20 height 20
click at [80, 25] on div at bounding box center [83, 26] width 22 height 22
click at [109, 292] on div at bounding box center [105, 298] width 20 height 20
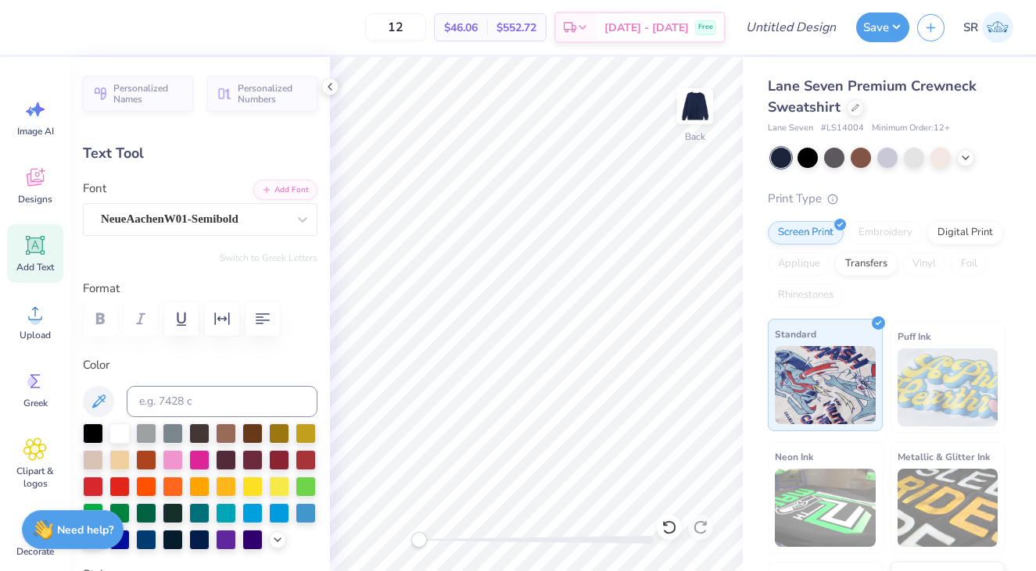
scroll to position [0, 2]
type textarea "S I G M A D E L T A"
click at [751, 331] on div "Lane Seven Premium Crewneck Sweatshirt Lane Seven # LS14004 Minimum Order: 12 +…" at bounding box center [888, 365] width 293 height 617
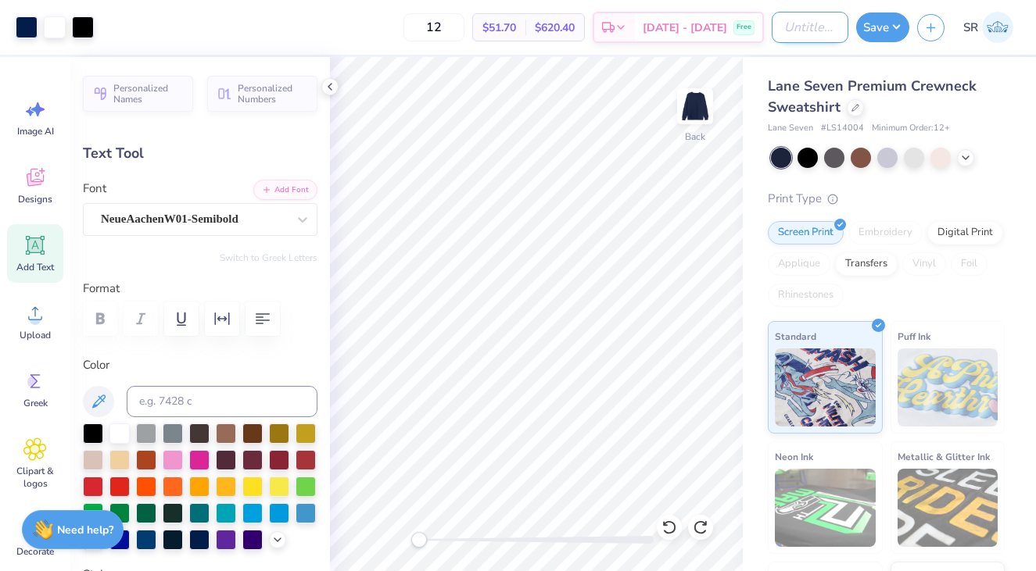
click at [771, 26] on input "Design Title" at bounding box center [809, 27] width 77 height 31
type input "crew football"
click at [882, 23] on button "Save" at bounding box center [882, 25] width 53 height 30
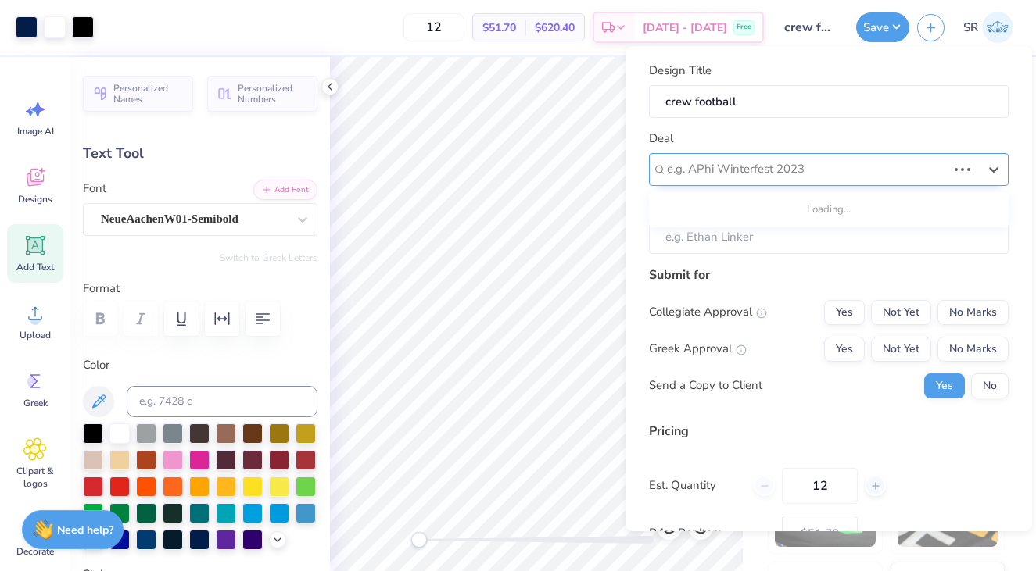
click at [768, 178] on div at bounding box center [807, 169] width 280 height 21
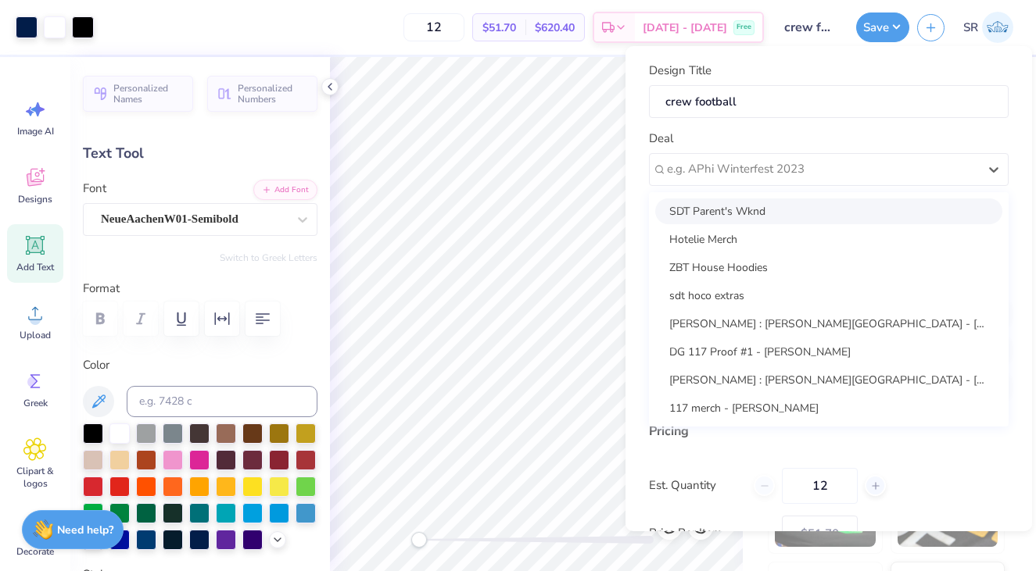
click at [757, 210] on div "SDT Parent's Wknd" at bounding box center [828, 212] width 347 height 26
type input "[PERSON_NAME]"
type input "$61.31"
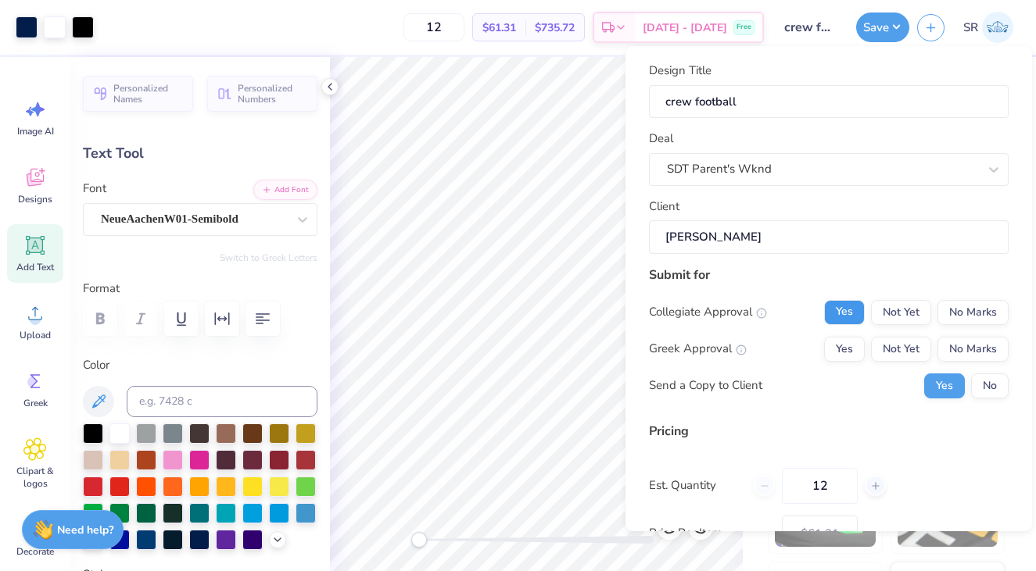
click at [857, 313] on button "Yes" at bounding box center [844, 312] width 41 height 25
click at [853, 345] on button "Yes" at bounding box center [844, 349] width 41 height 25
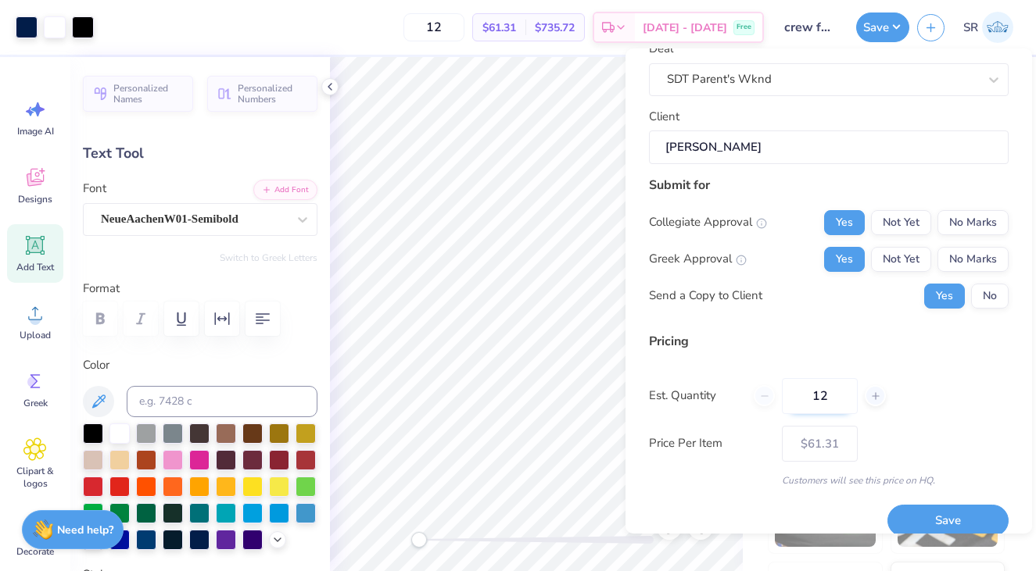
scroll to position [110, 0]
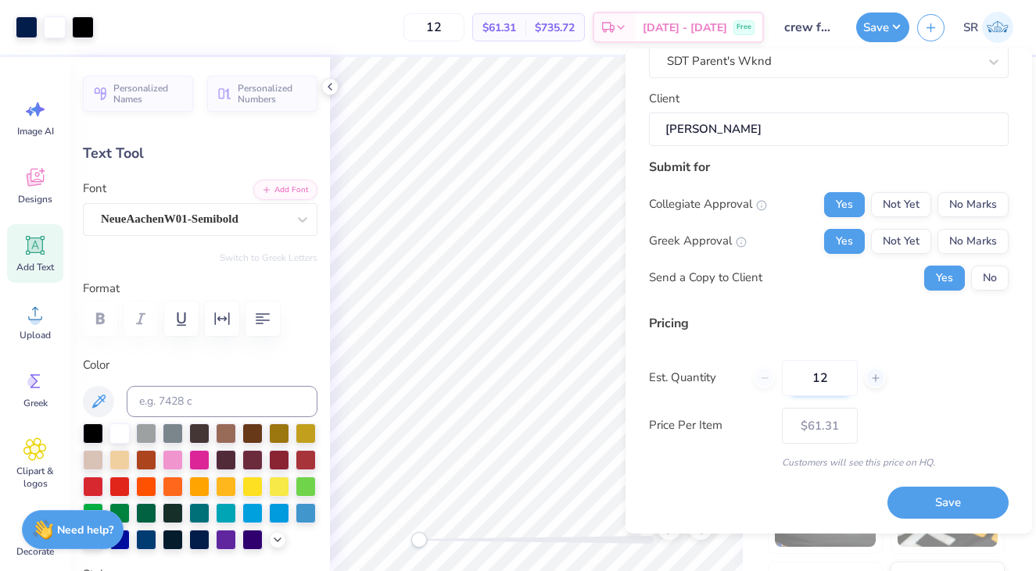
click at [827, 381] on input "12" at bounding box center [820, 378] width 76 height 36
type input "30"
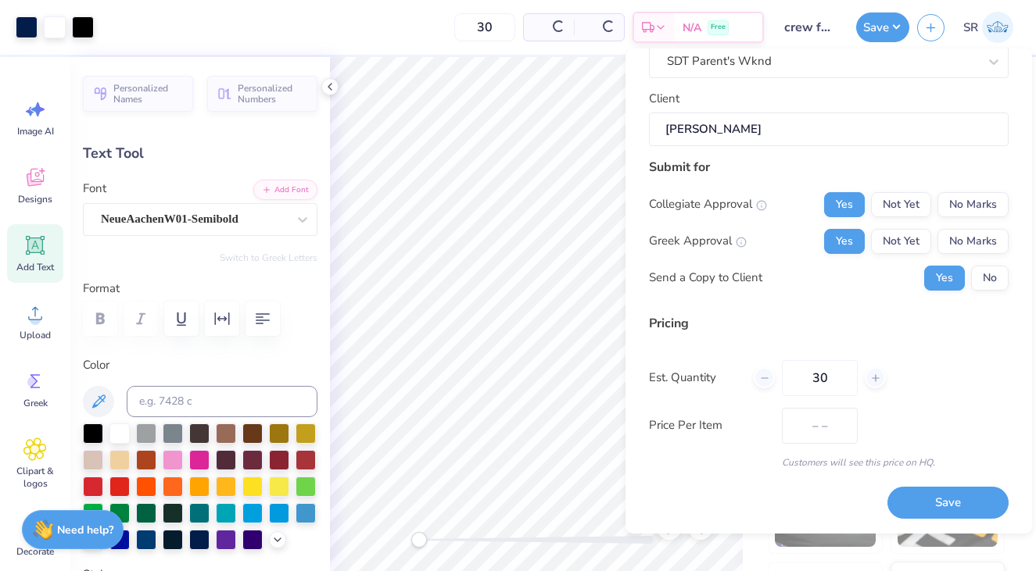
type input "$40.76"
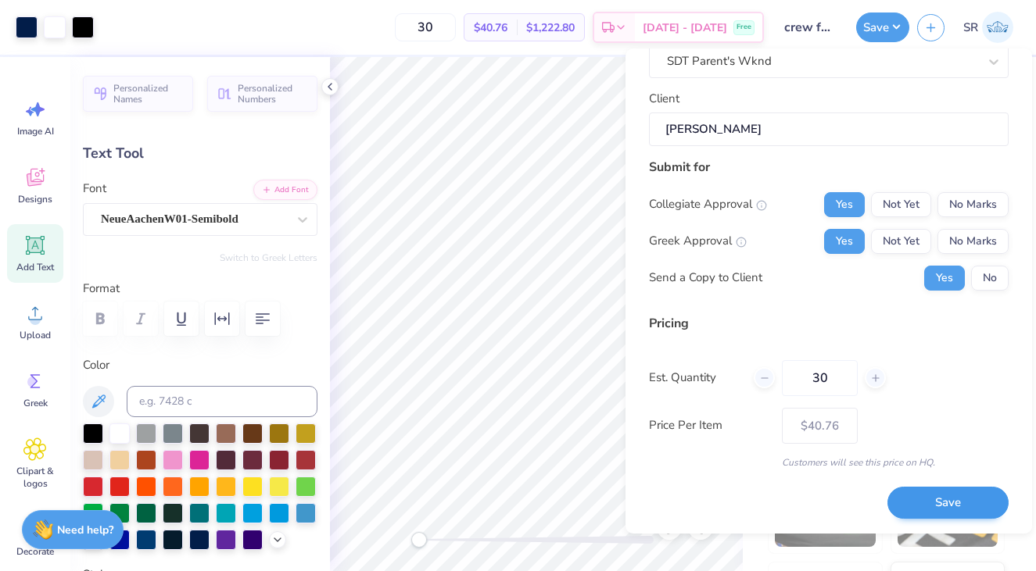
type input "30"
click at [920, 495] on button "Save" at bounding box center [947, 503] width 121 height 32
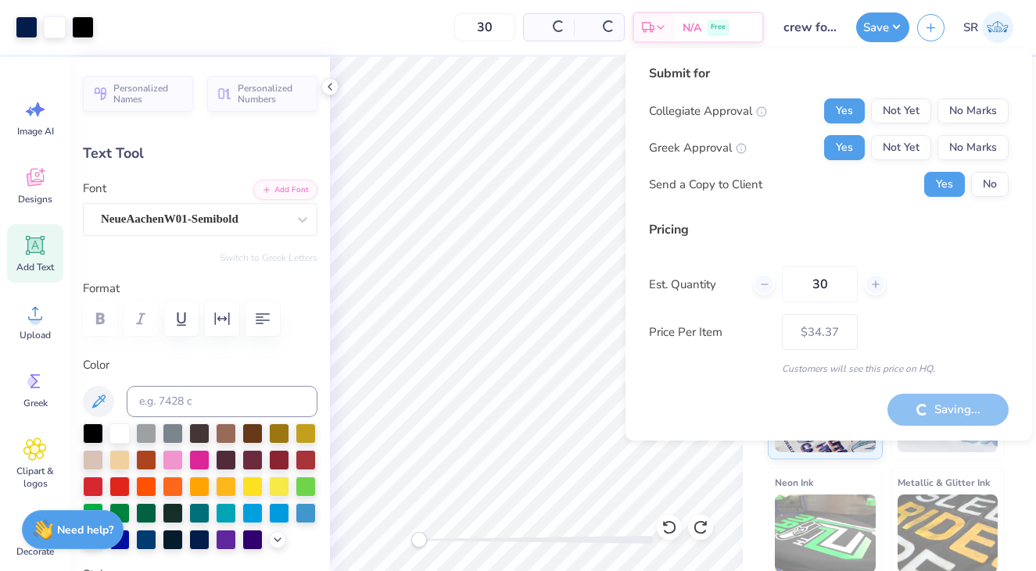
type input "– –"
